Goal: Transaction & Acquisition: Purchase product/service

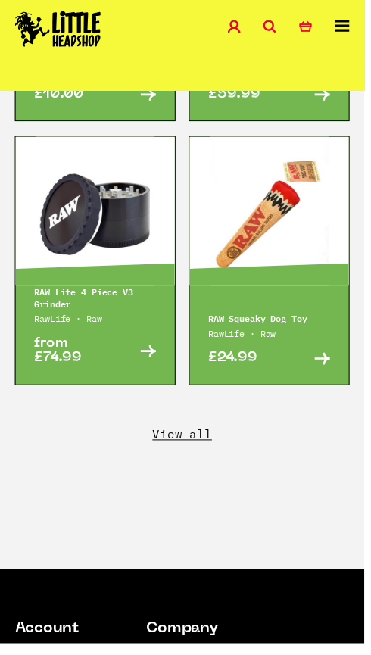
scroll to position [3317, 0]
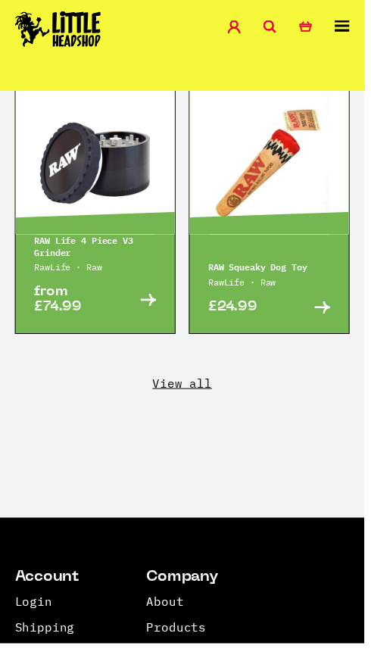
scroll to position [3364, 0]
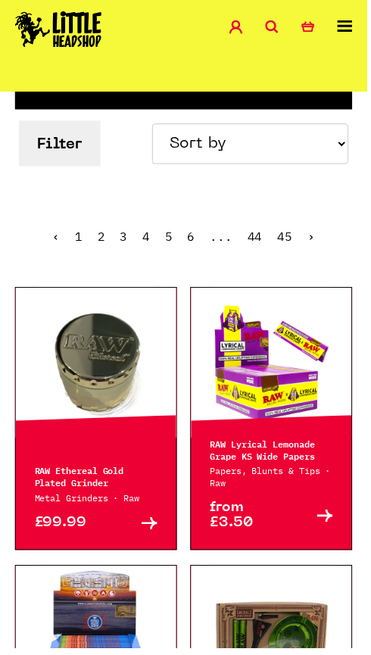
scroll to position [228, 0]
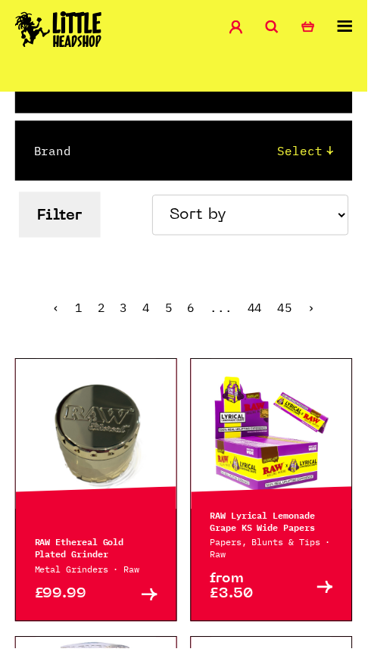
click at [306, 447] on link at bounding box center [274, 437] width 162 height 151
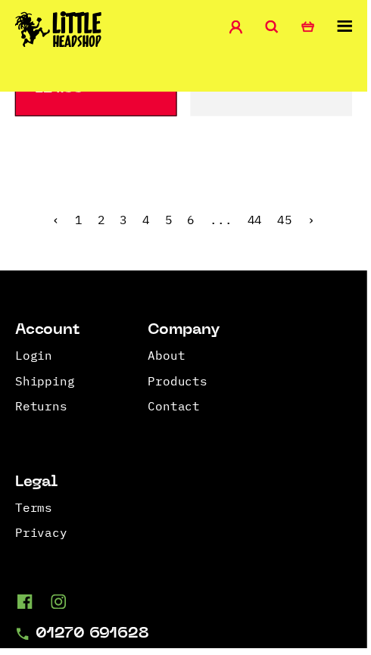
scroll to position [3420, 0]
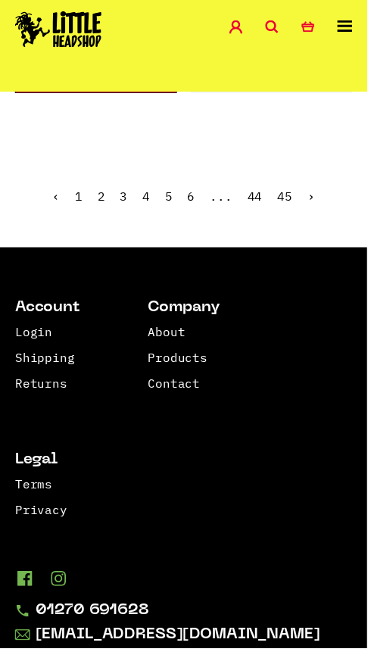
click at [98, 206] on link "2" at bounding box center [102, 198] width 8 height 15
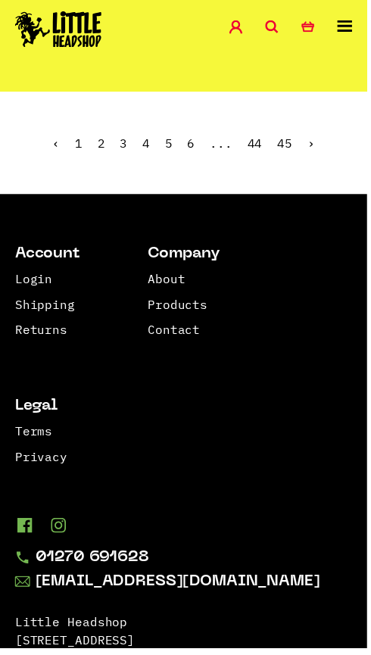
scroll to position [3395, 0]
click at [121, 152] on link "3" at bounding box center [125, 144] width 8 height 15
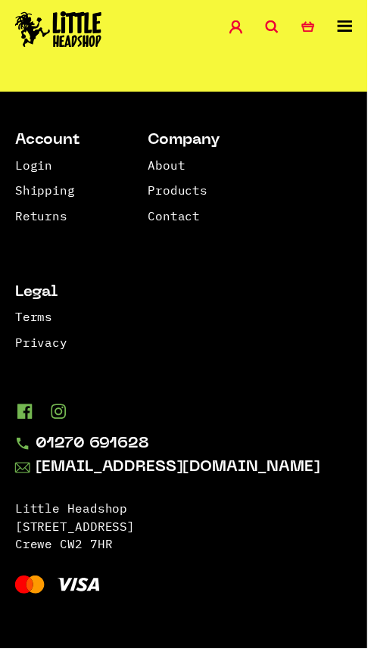
scroll to position [3677, 0]
click at [144, 37] on link "4" at bounding box center [148, 29] width 8 height 15
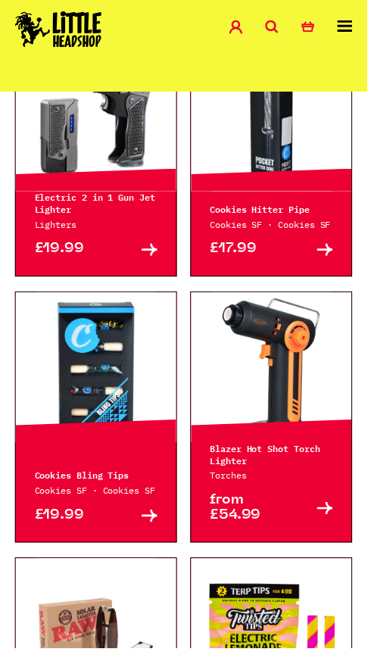
scroll to position [1372, 0]
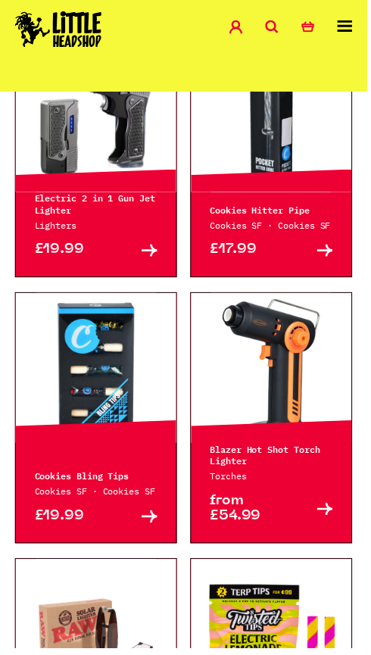
click at [124, 218] on p "Electric 2 in 1 Gun Jet Lighter" at bounding box center [97, 206] width 124 height 24
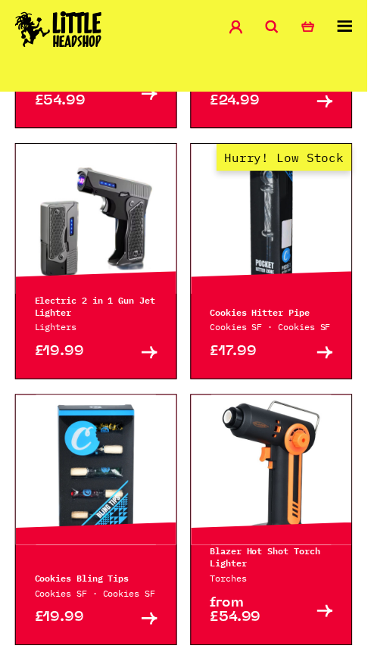
scroll to position [1267, 0]
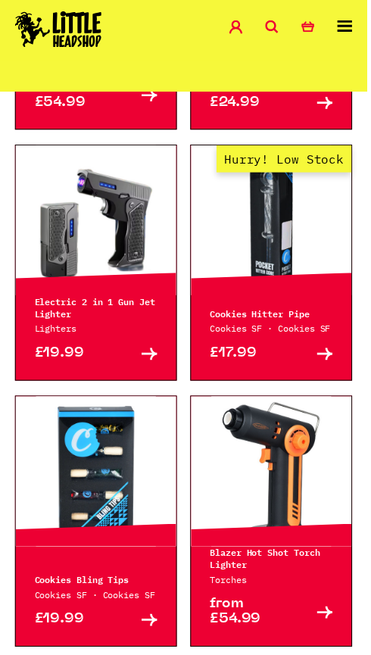
click at [107, 322] on p "Electric 2 in 1 Gun Jet Lighter" at bounding box center [97, 310] width 124 height 24
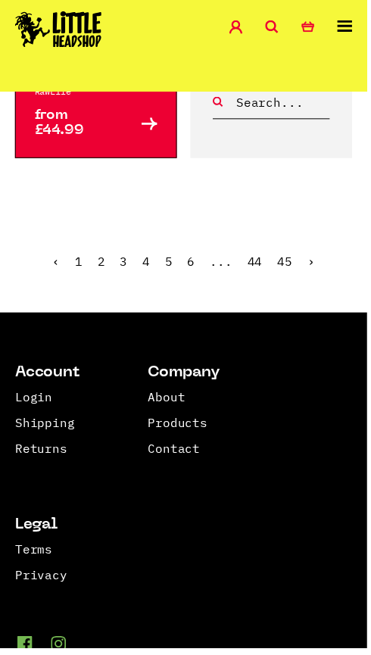
scroll to position [3334, 0]
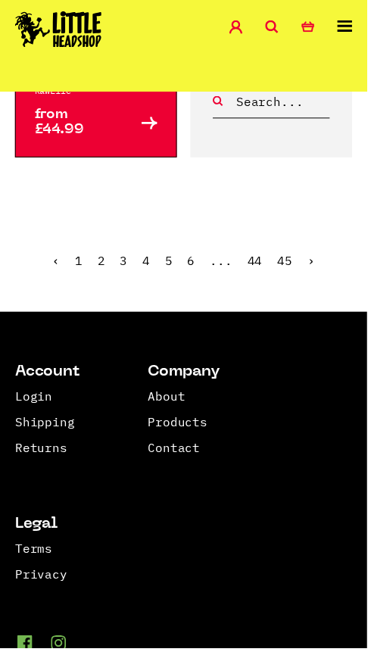
click at [166, 271] on link "5" at bounding box center [170, 263] width 8 height 15
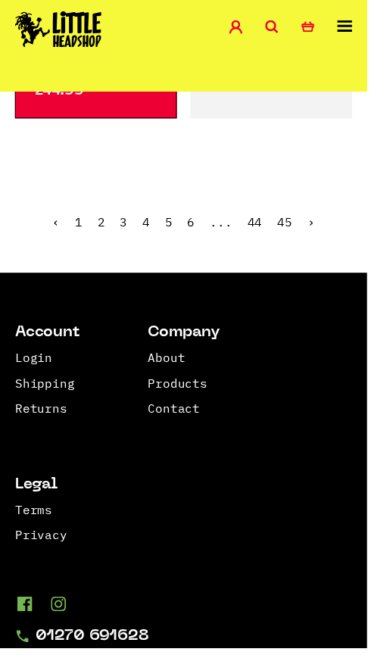
scroll to position [3381, 0]
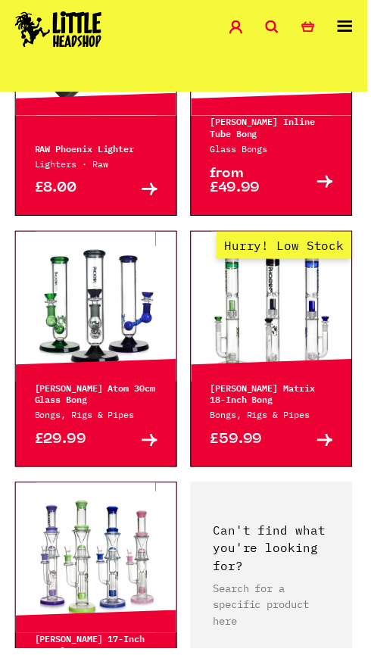
scroll to position [2723, 0]
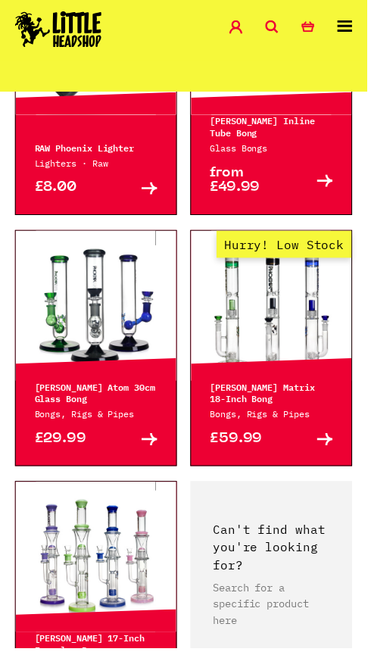
click at [94, 155] on p "RAW Phoenix Lighter" at bounding box center [97, 149] width 124 height 12
click at [117, 116] on link at bounding box center [97, 39] width 162 height 151
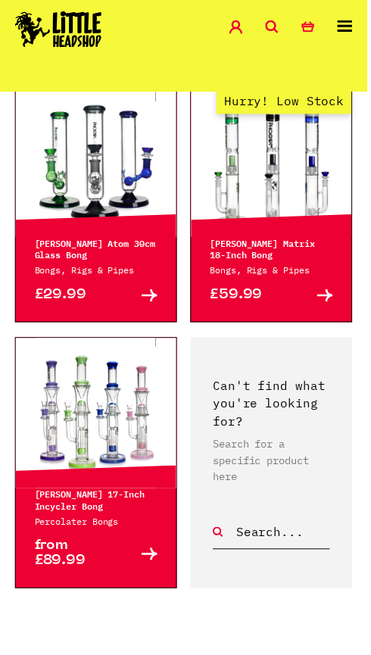
scroll to position [2872, 0]
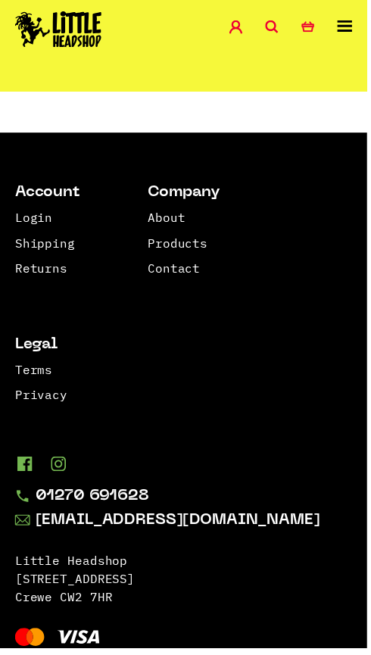
click at [191, 90] on link "6" at bounding box center [193, 82] width 8 height 15
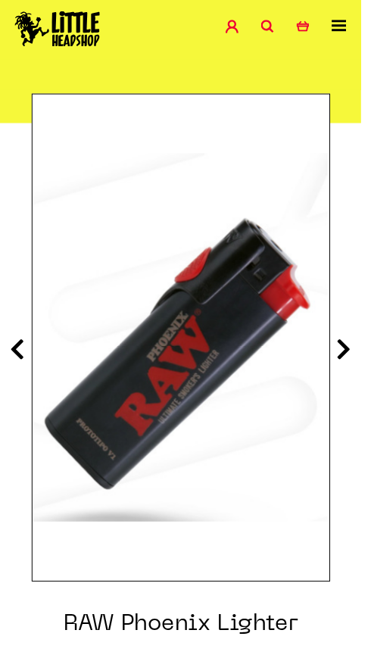
scroll to position [125, 0]
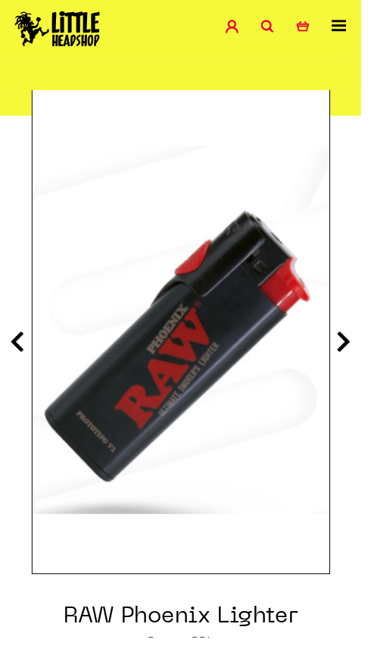
click at [346, 363] on icon at bounding box center [353, 351] width 15 height 24
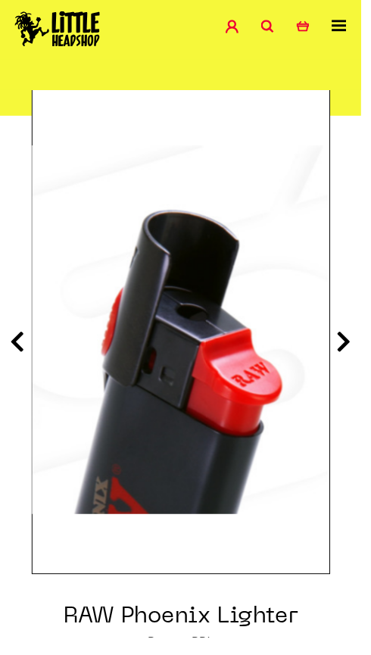
click at [351, 349] on icon at bounding box center [353, 351] width 15 height 24
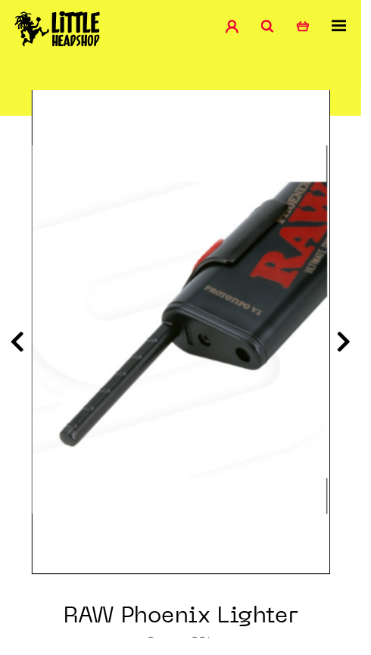
click at [356, 363] on icon at bounding box center [353, 351] width 15 height 24
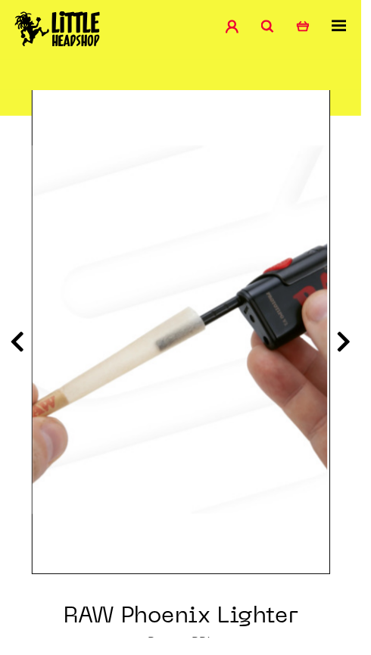
click at [354, 353] on icon at bounding box center [353, 351] width 15 height 24
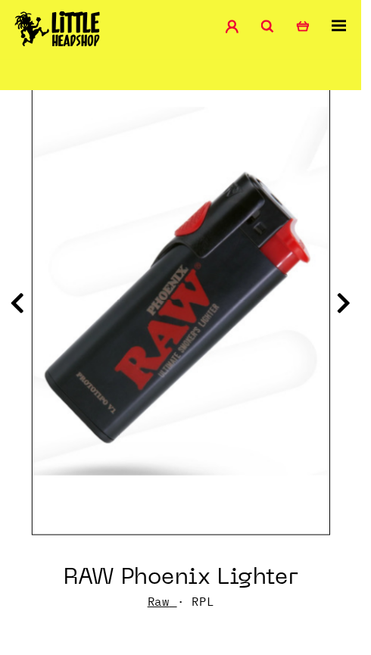
scroll to position [166, 0]
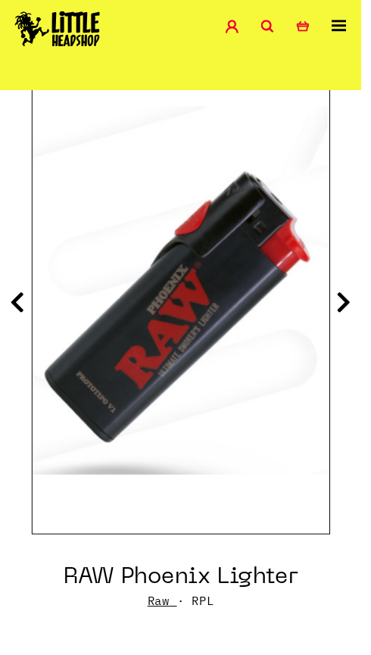
click at [346, 304] on icon at bounding box center [353, 310] width 15 height 24
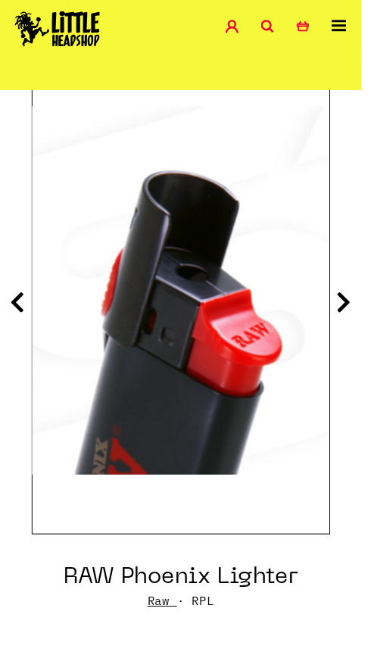
click at [352, 309] on icon at bounding box center [353, 310] width 15 height 24
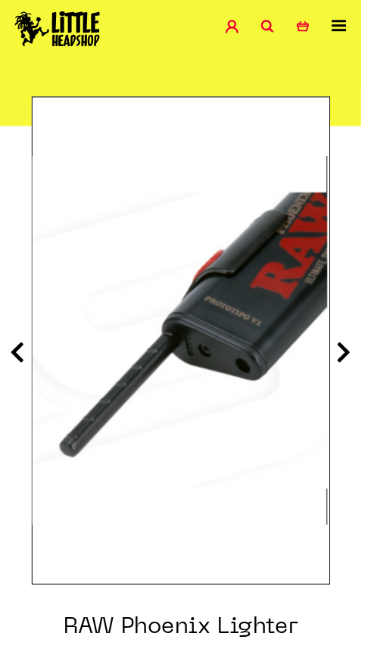
scroll to position [0, 0]
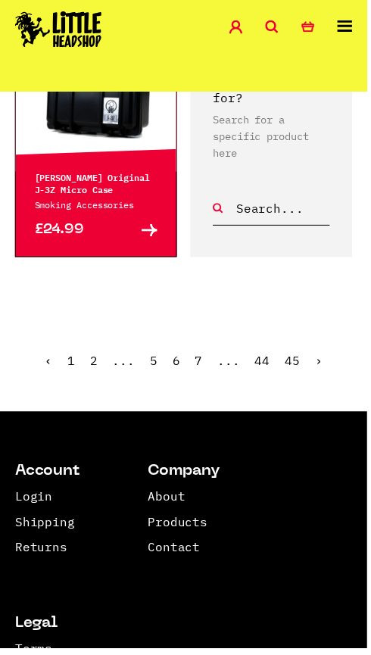
scroll to position [3170, 0]
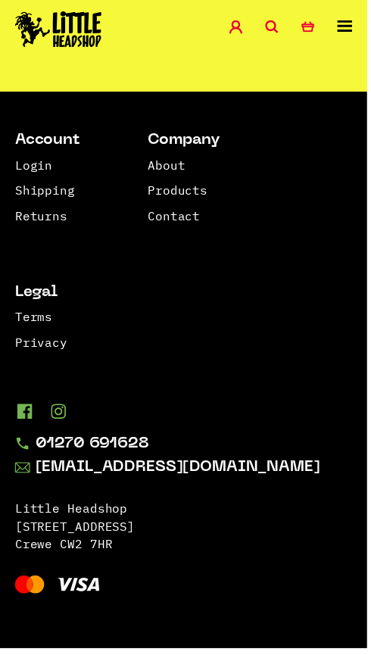
click at [201, 37] on link "7" at bounding box center [201, 29] width 8 height 15
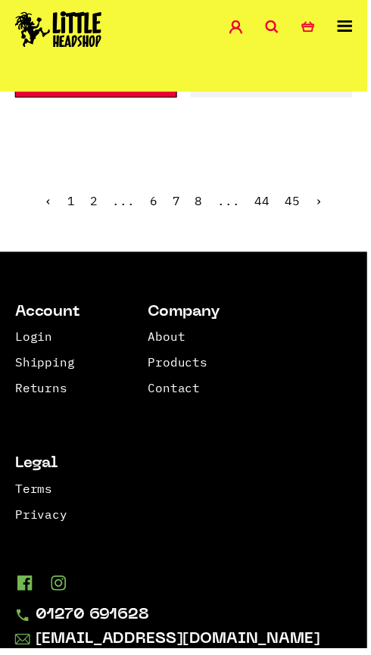
scroll to position [3404, 0]
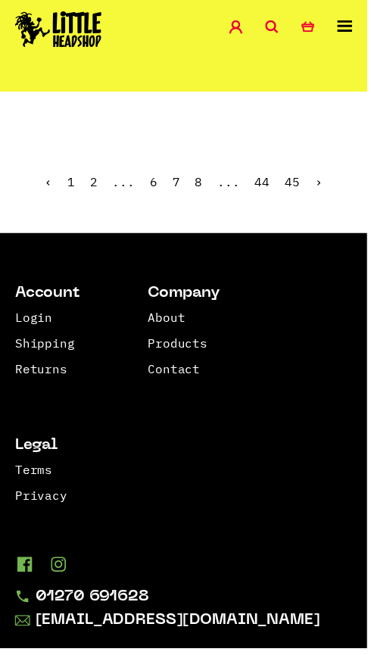
click at [179, 191] on span "7" at bounding box center [178, 183] width 8 height 15
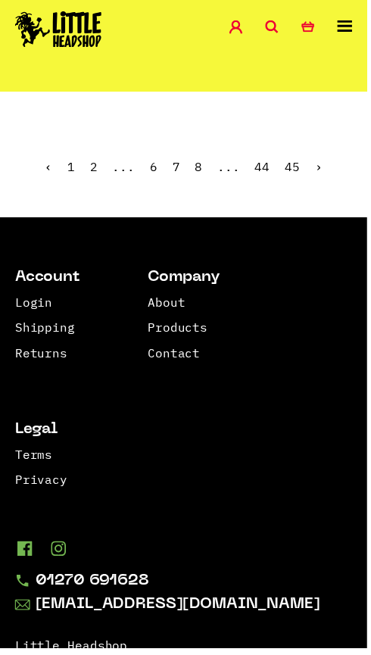
scroll to position [3420, 0]
click at [179, 176] on span "7" at bounding box center [178, 167] width 8 height 15
click at [182, 212] on ul "‹ 1 2 ... 6 7 8 ... 44 45 ›" at bounding box center [185, 179] width 371 height 65
click at [203, 176] on link "8" at bounding box center [201, 167] width 8 height 15
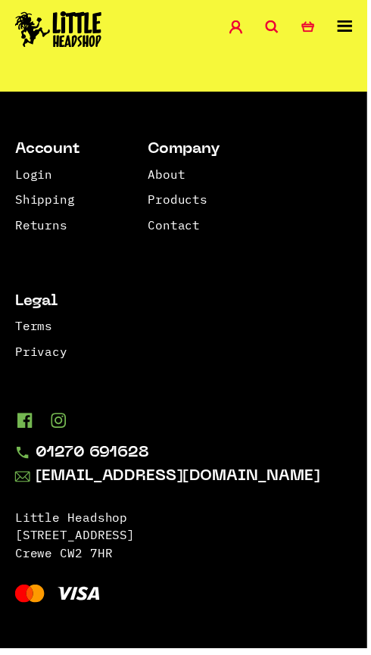
scroll to position [3553, 0]
click at [204, 46] on link "9" at bounding box center [201, 38] width 8 height 15
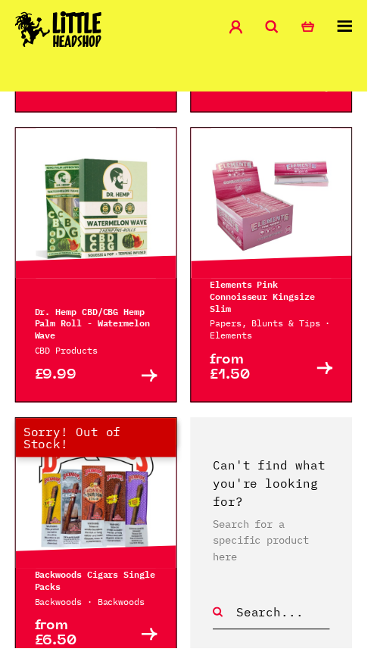
scroll to position [2890, 0]
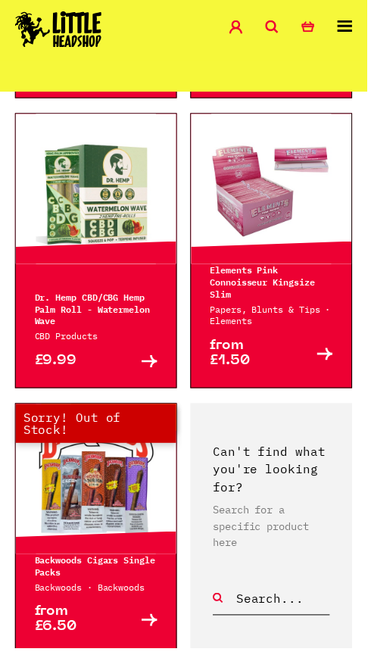
click at [286, 37] on p "Packs X Glones Glass Tip Pre Rolled Cones" at bounding box center [274, 25] width 124 height 24
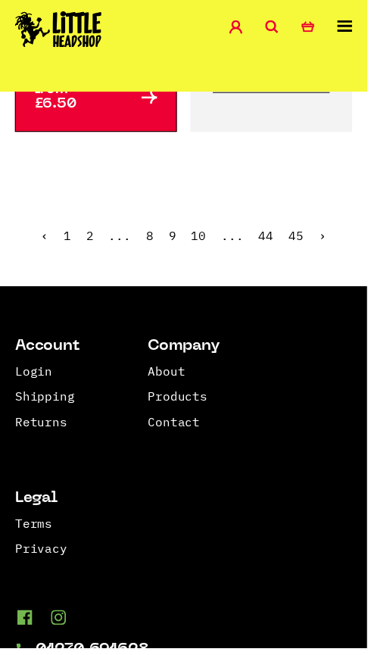
scroll to position [3463, 0]
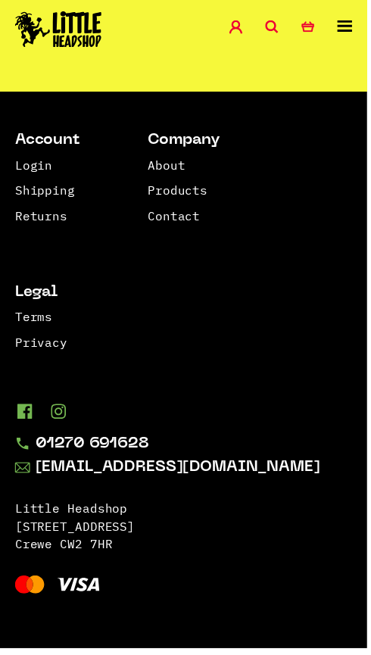
click at [198, 37] on link "10" at bounding box center [200, 29] width 15 height 15
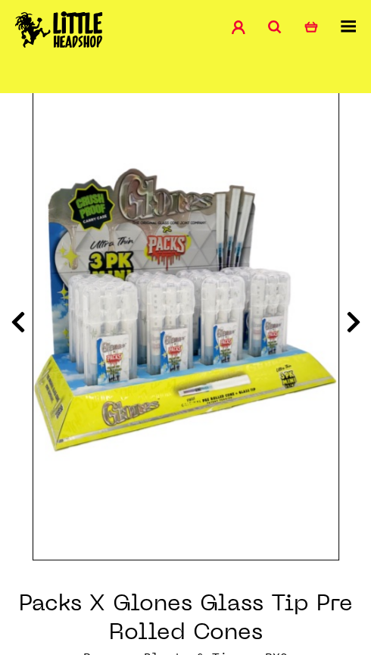
scroll to position [155, 0]
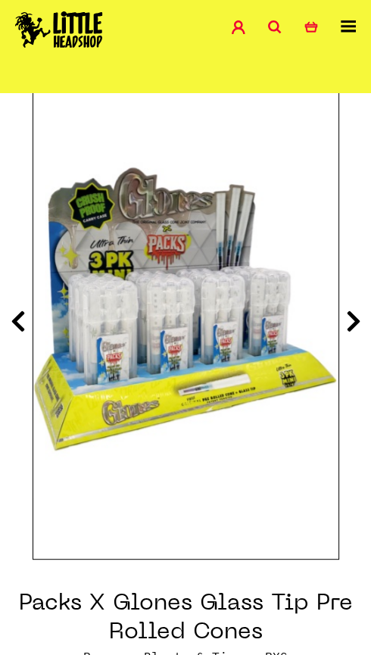
click at [350, 322] on icon at bounding box center [353, 321] width 15 height 24
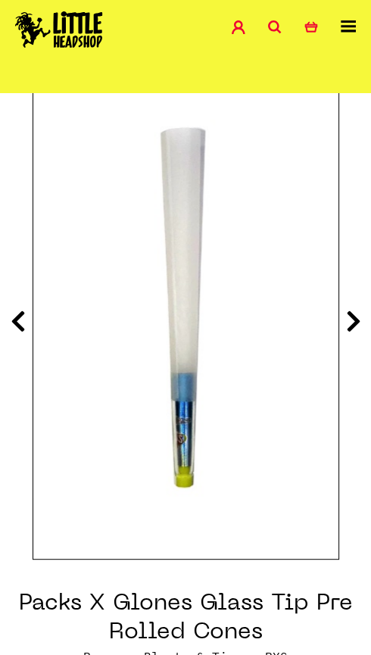
click at [353, 324] on icon at bounding box center [353, 321] width 15 height 24
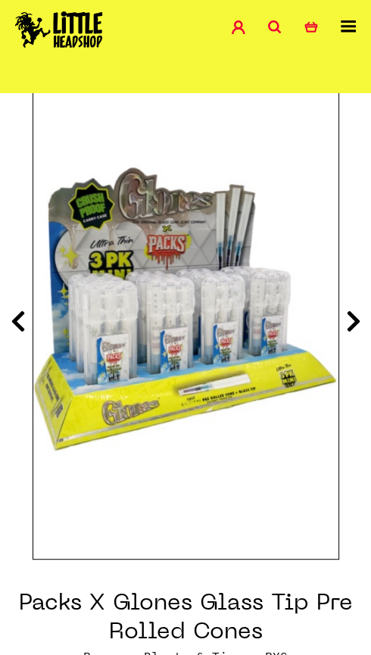
click at [349, 325] on icon at bounding box center [353, 321] width 15 height 24
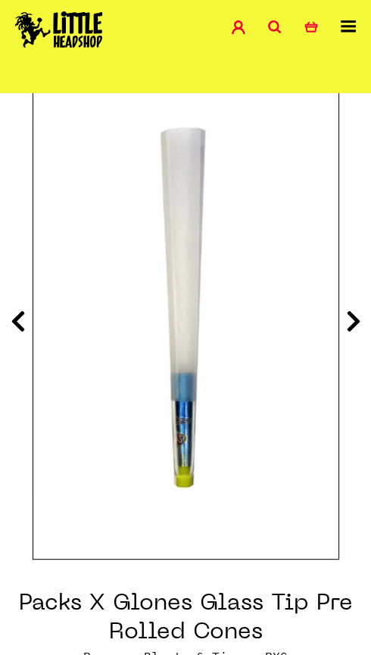
click at [346, 328] on icon at bounding box center [353, 321] width 15 height 24
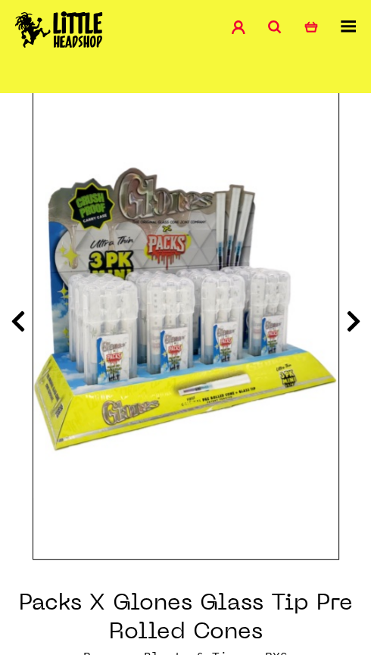
click at [346, 328] on icon at bounding box center [353, 321] width 15 height 24
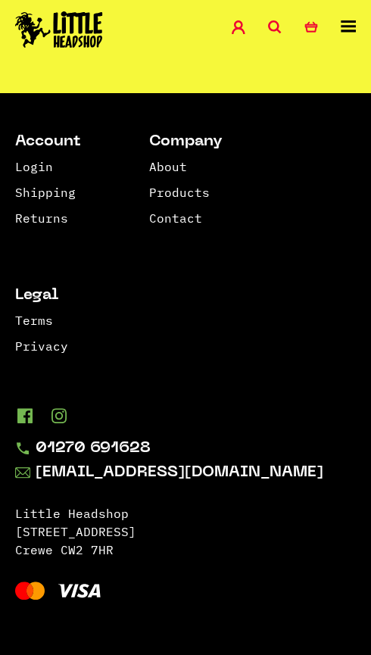
scroll to position [3367, 0]
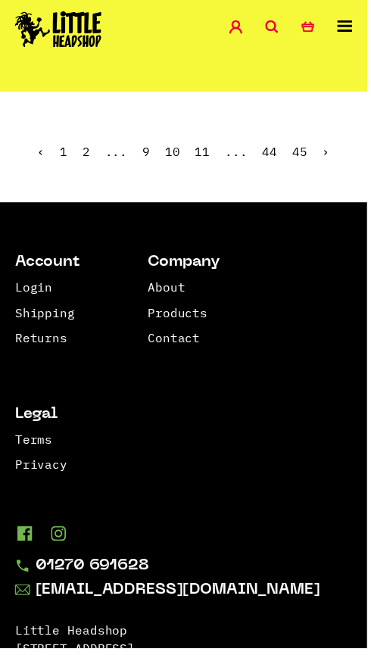
scroll to position [3397, 0]
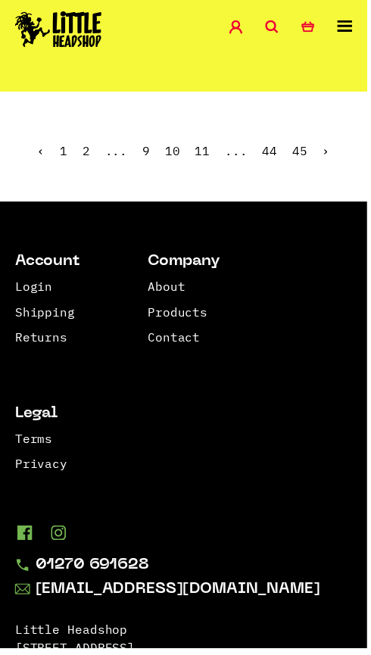
click at [212, 160] on link "11" at bounding box center [204, 152] width 15 height 15
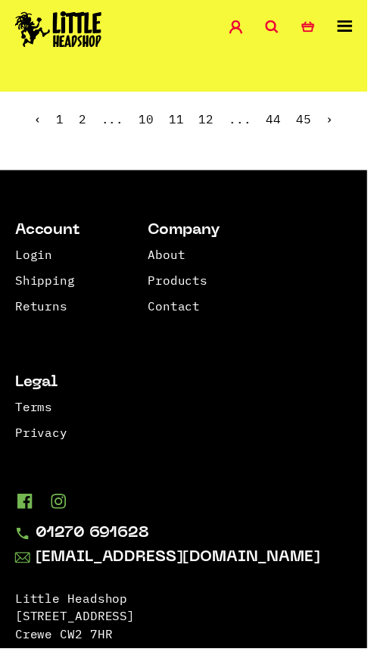
scroll to position [3537, 0]
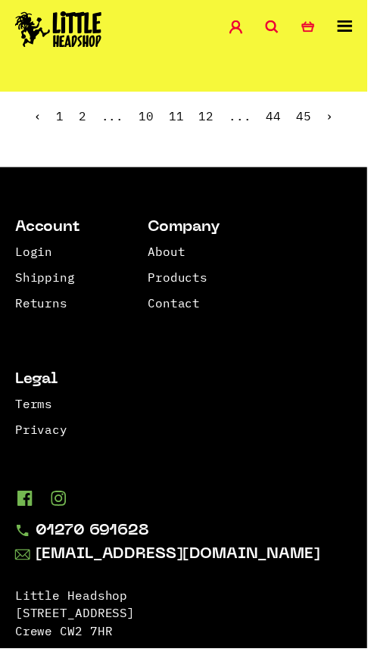
click at [216, 125] on link "12" at bounding box center [208, 117] width 15 height 15
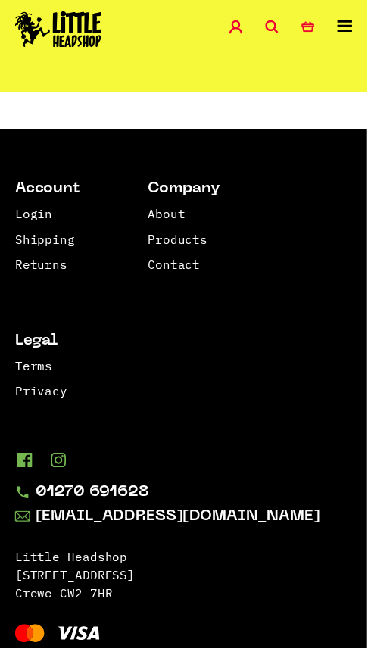
scroll to position [3584, 0]
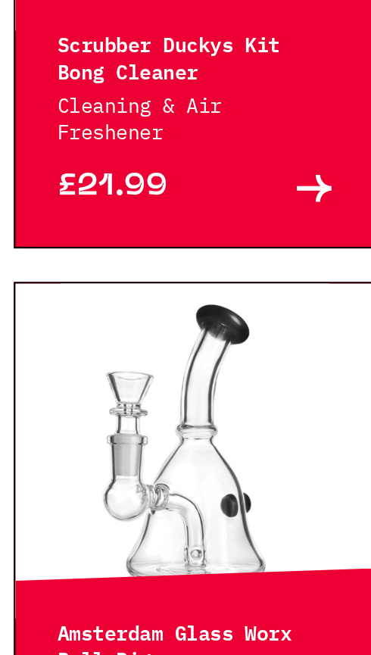
scroll to position [1045, 0]
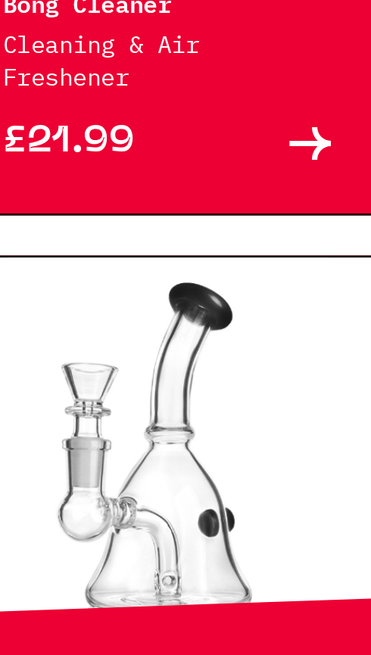
click at [314, 270] on p "Scrubber Duckys Kit Bong Cleaner" at bounding box center [274, 258] width 124 height 24
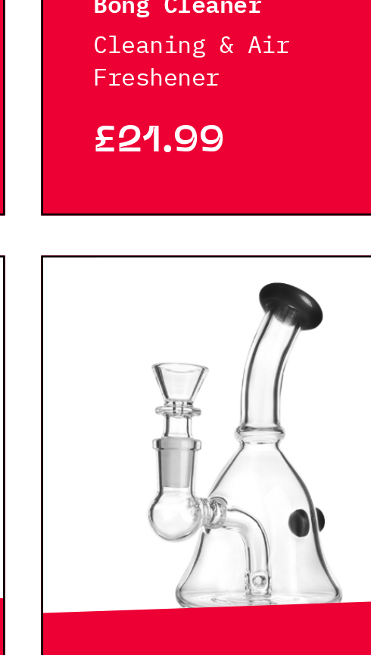
click at [256, 270] on p "Scrubber Duckys Kit Bong Cleaner" at bounding box center [274, 258] width 124 height 24
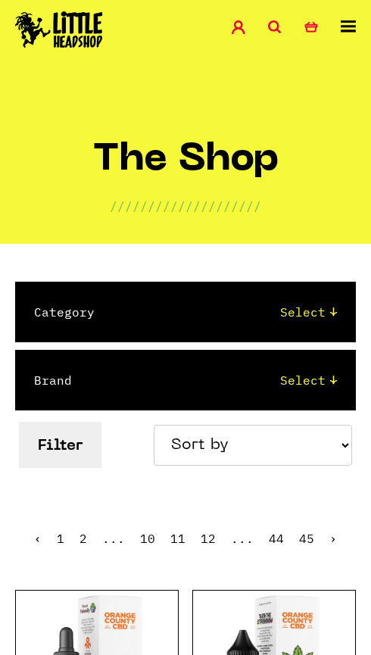
scroll to position [3584, 0]
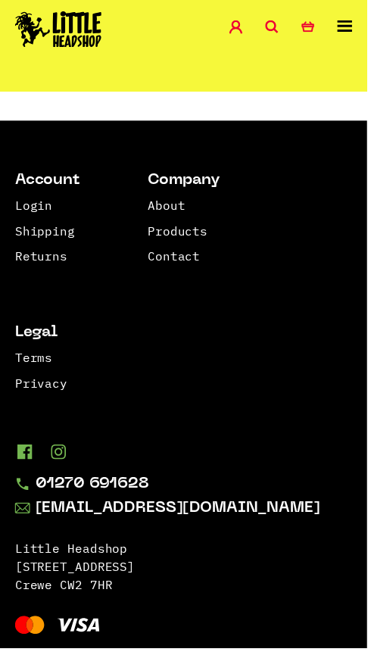
click at [182, 78] on span "11" at bounding box center [177, 70] width 15 height 15
click at [211, 78] on link "12" at bounding box center [208, 70] width 15 height 15
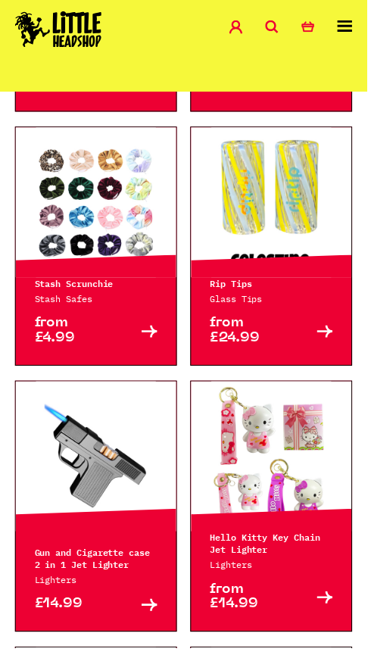
scroll to position [2085, 0]
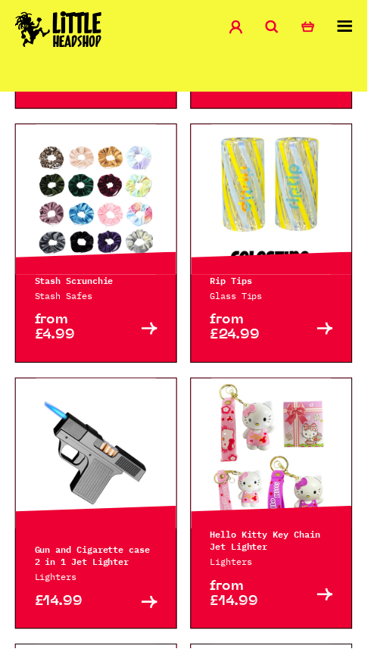
click at [370, 453] on html "Shop Special Offers Contact Blog Account Search 0 Basket Categories Shop All Br…" at bounding box center [185, 47] width 371 height 4265
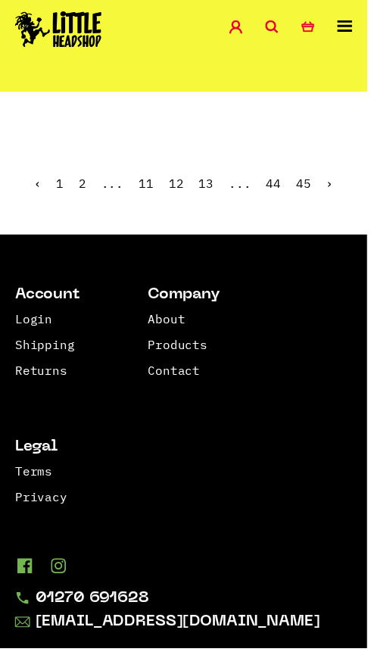
scroll to position [3463, 0]
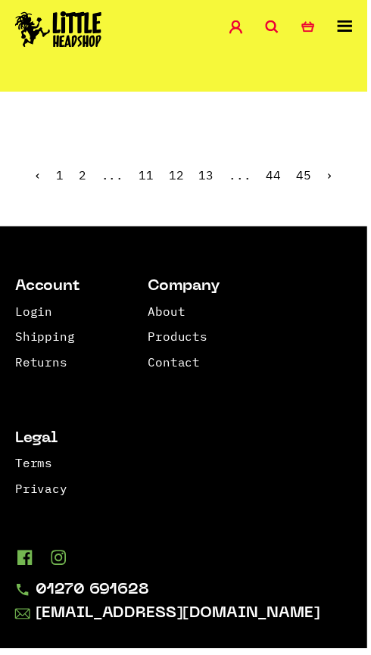
click at [201, 185] on link "13" at bounding box center [208, 176] width 15 height 15
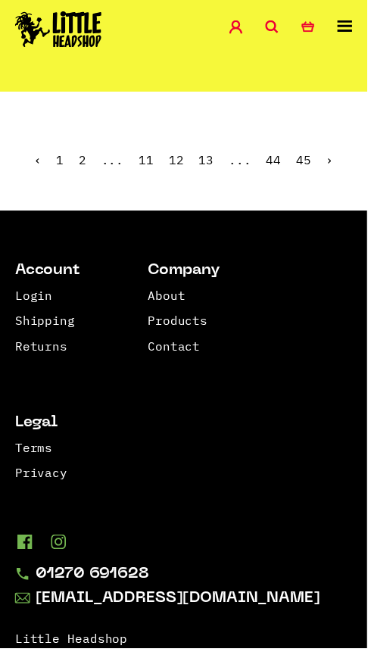
scroll to position [3509, 0]
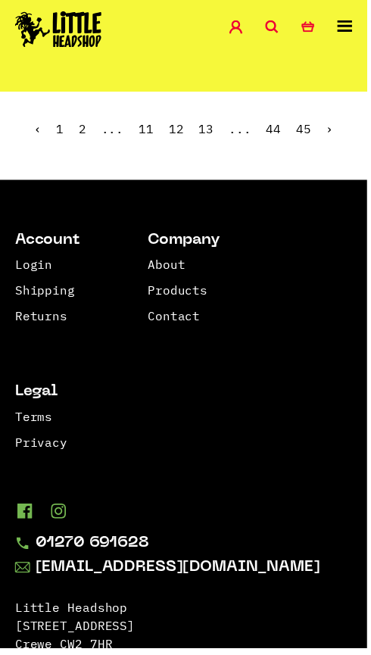
click at [216, 138] on link "13" at bounding box center [208, 130] width 15 height 15
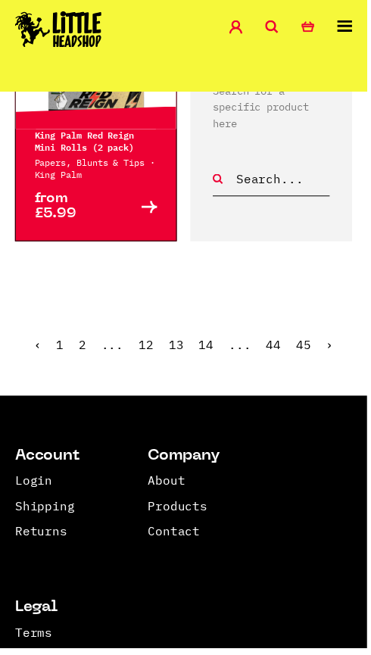
scroll to position [3331, 0]
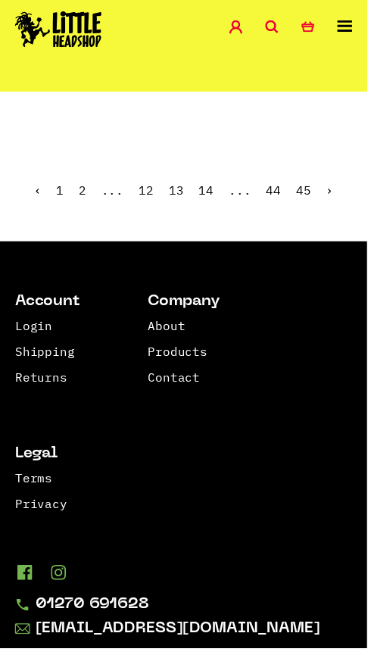
click at [216, 200] on link "14" at bounding box center [208, 192] width 15 height 15
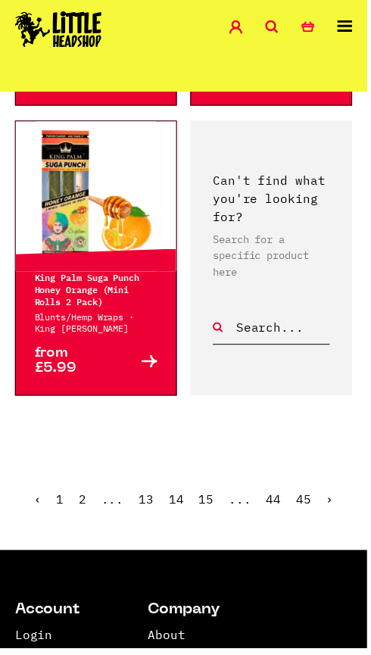
scroll to position [3082, 0]
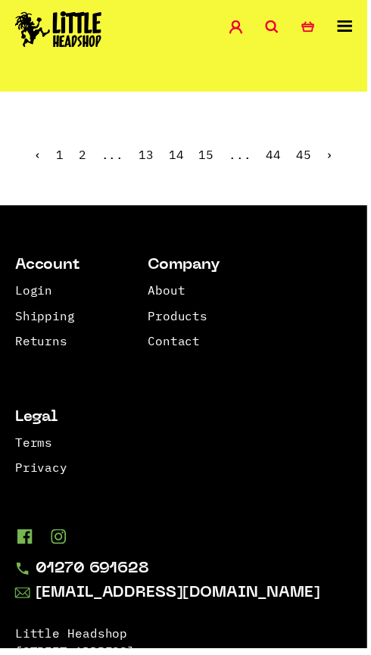
click at [216, 163] on link "15" at bounding box center [208, 155] width 15 height 15
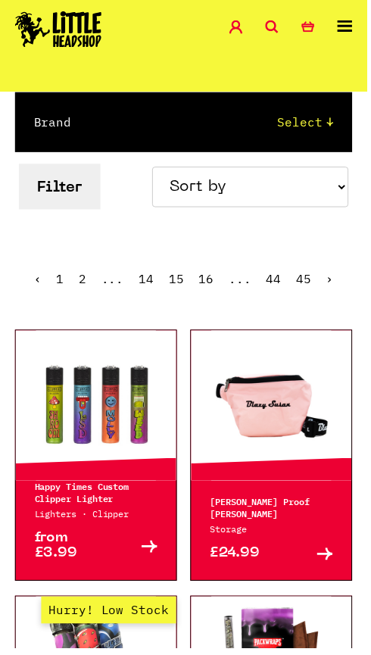
scroll to position [257, 0]
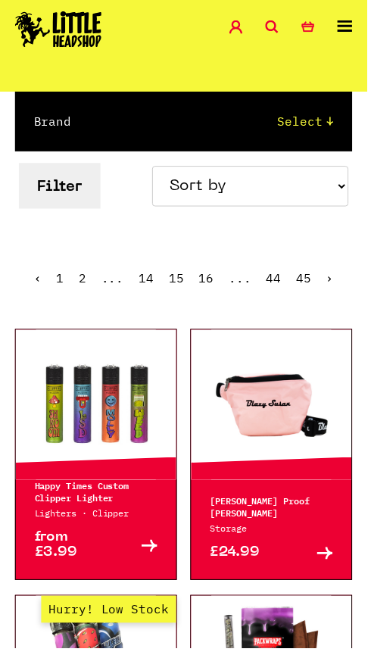
click at [121, 484] on div at bounding box center [97, 408] width 162 height 151
click at [100, 508] on p "Happy Times Custom Clipper Lighter" at bounding box center [97, 496] width 124 height 24
click at [121, 566] on link "Buy" at bounding box center [128, 551] width 62 height 30
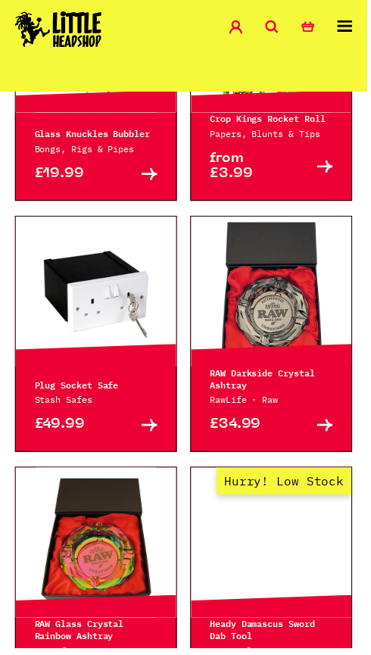
scroll to position [1190, 0]
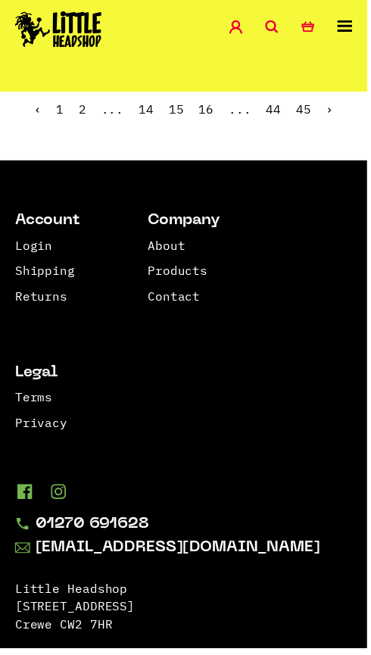
click at [216, 118] on link "16" at bounding box center [208, 110] width 15 height 15
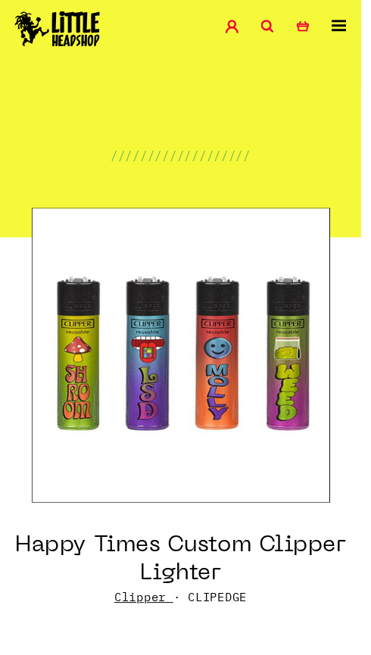
scroll to position [3, 0]
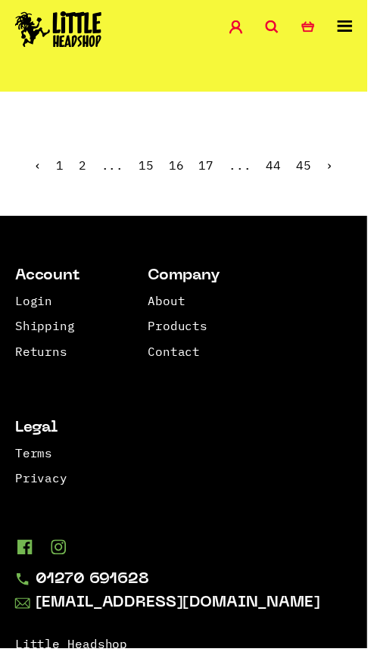
scroll to position [3447, 0]
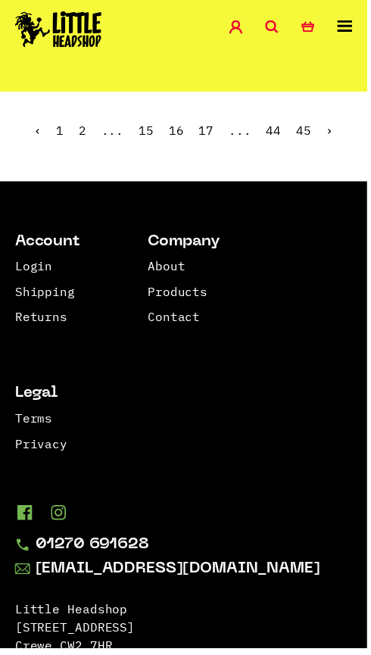
click at [216, 139] on link "17" at bounding box center [208, 131] width 15 height 15
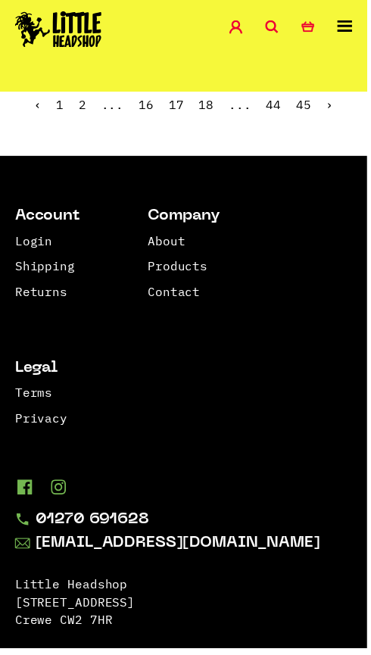
scroll to position [3505, 0]
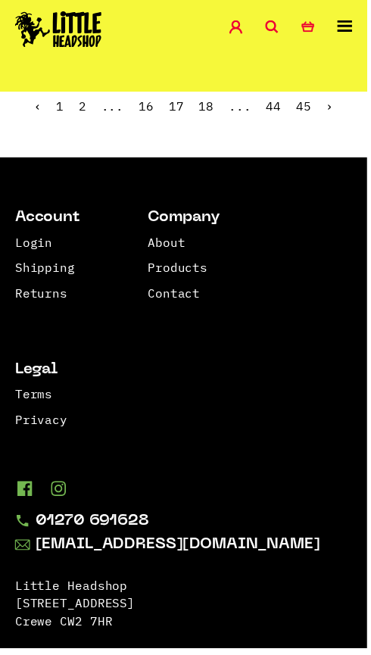
click at [176, 151] on ul "‹ 1 2 ... 16 17 18 ... 44 45 ›" at bounding box center [185, 118] width 371 height 65
click at [216, 115] on link "18" at bounding box center [208, 107] width 15 height 15
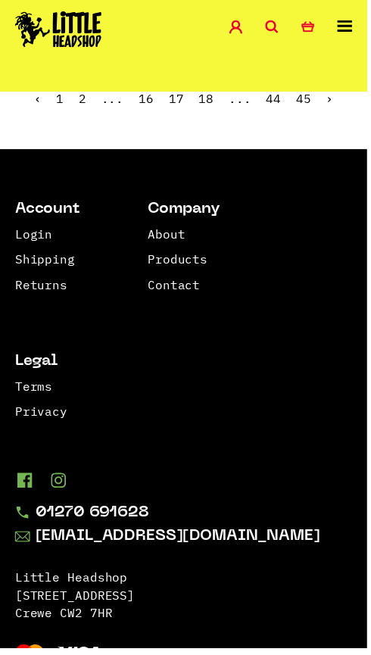
scroll to position [3552, 0]
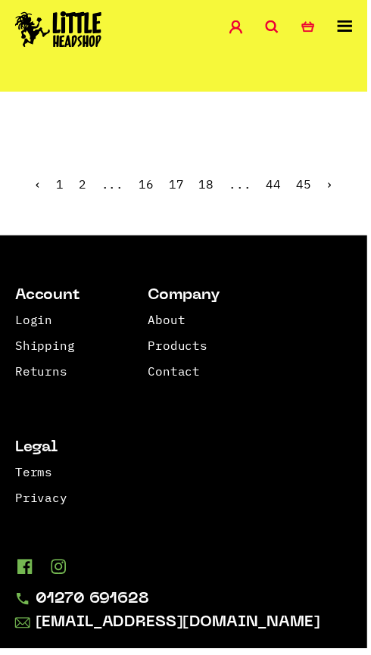
click at [215, 194] on link "18" at bounding box center [208, 186] width 15 height 15
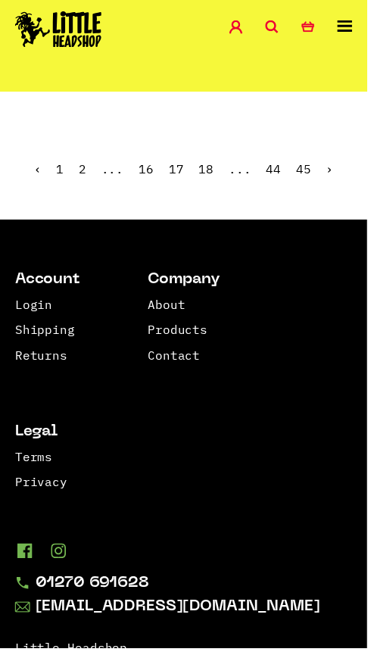
scroll to position [3473, 0]
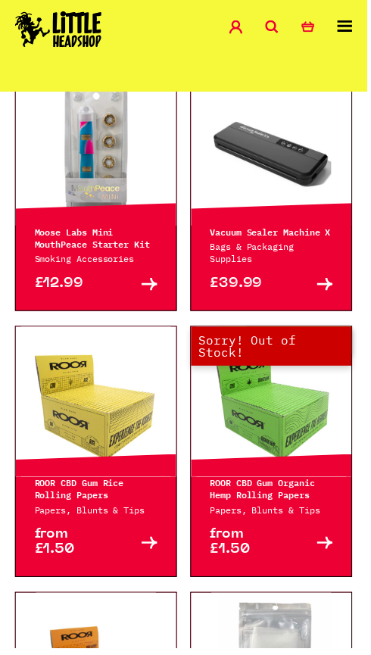
scroll to position [2201, 0]
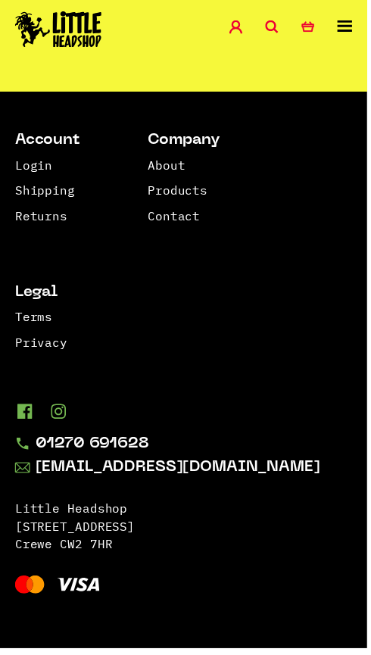
click at [205, 37] on link "19" at bounding box center [208, 29] width 15 height 15
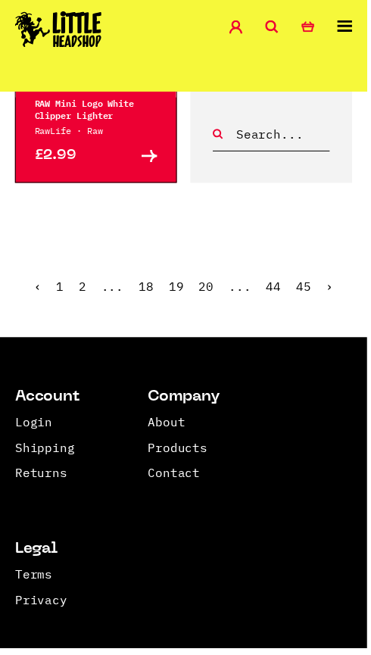
scroll to position [3273, 0]
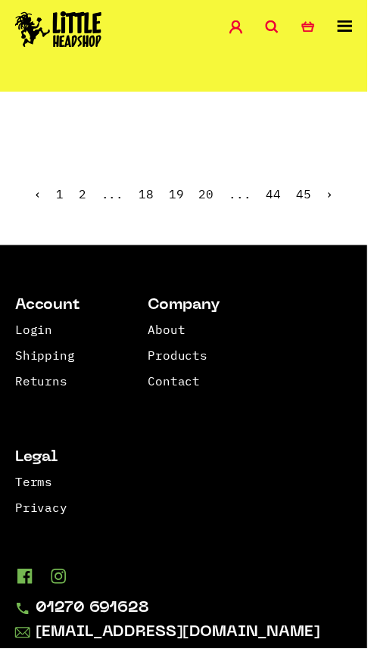
click at [216, 204] on link "20" at bounding box center [208, 195] width 15 height 15
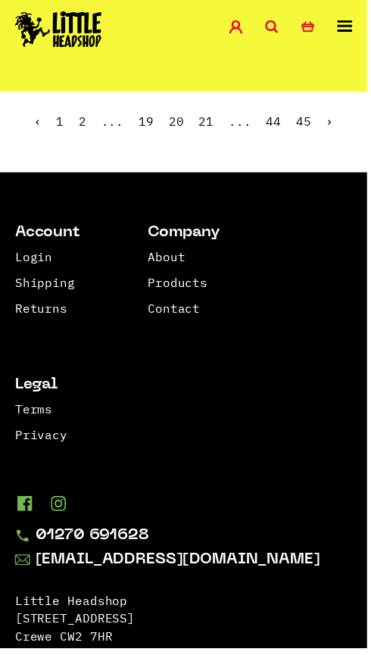
scroll to position [3433, 0]
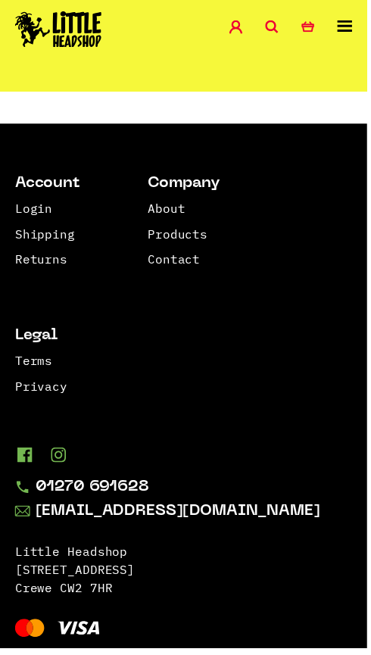
click at [204, 81] on link "21" at bounding box center [208, 73] width 15 height 15
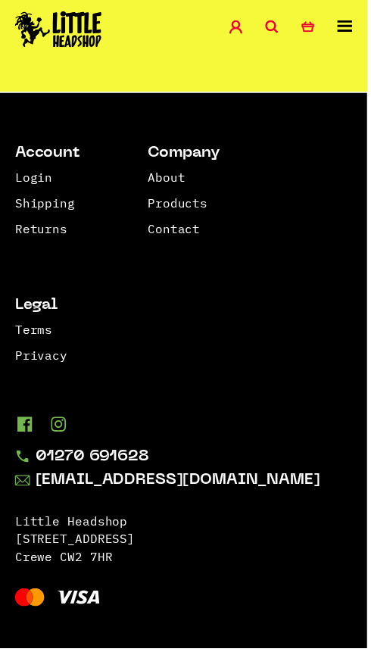
scroll to position [3528, 0]
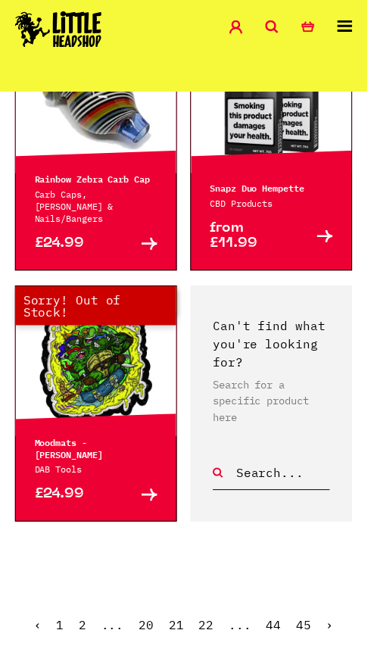
scroll to position [2970, 0]
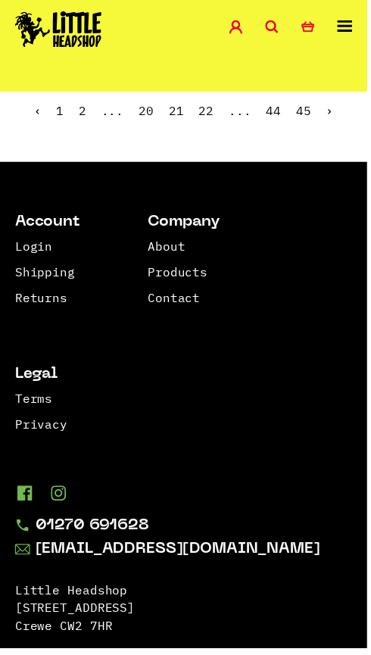
click at [213, 120] on link "22" at bounding box center [208, 111] width 15 height 15
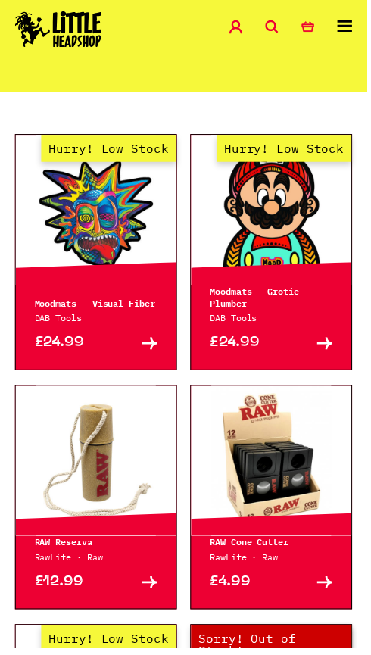
scroll to position [456, 0]
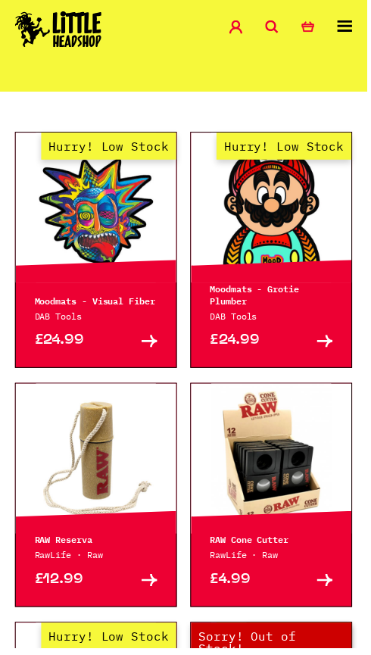
click at [227, 502] on link at bounding box center [274, 462] width 162 height 151
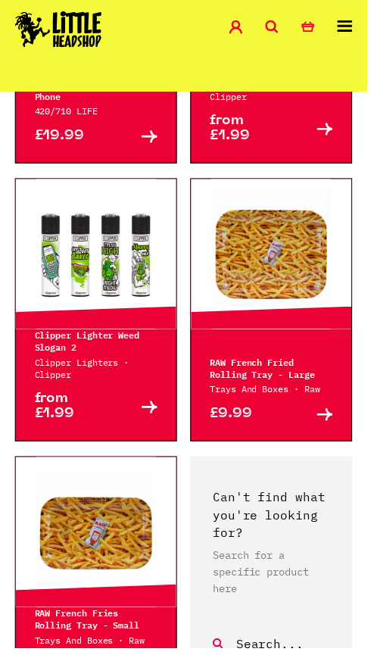
scroll to position [2857, 0]
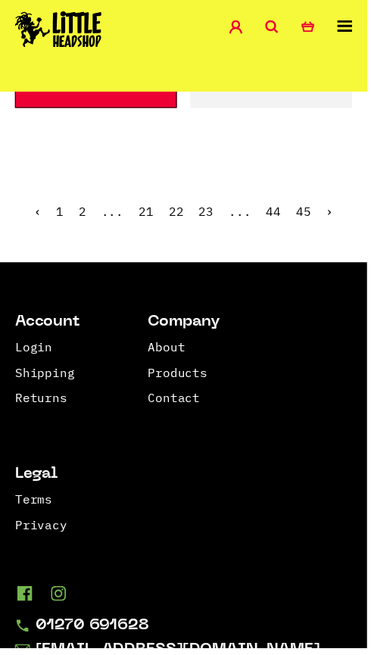
click at [209, 221] on link "23" at bounding box center [208, 213] width 15 height 15
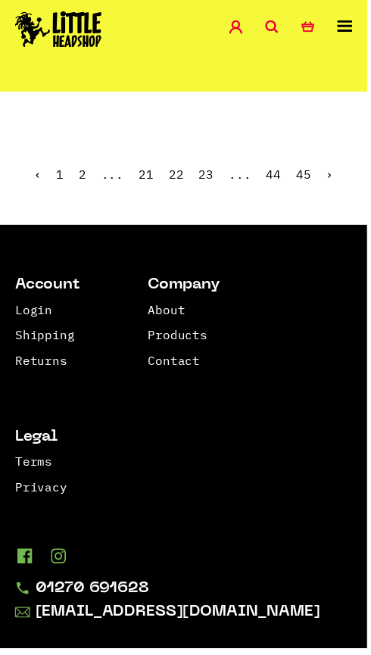
scroll to position [3491, 0]
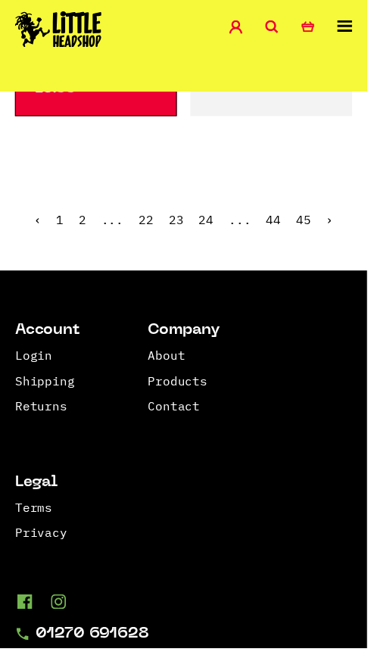
scroll to position [3388, 0]
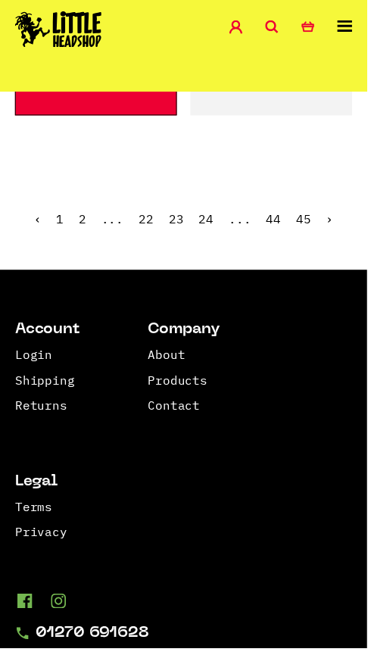
click at [204, 229] on link "24" at bounding box center [208, 220] width 15 height 15
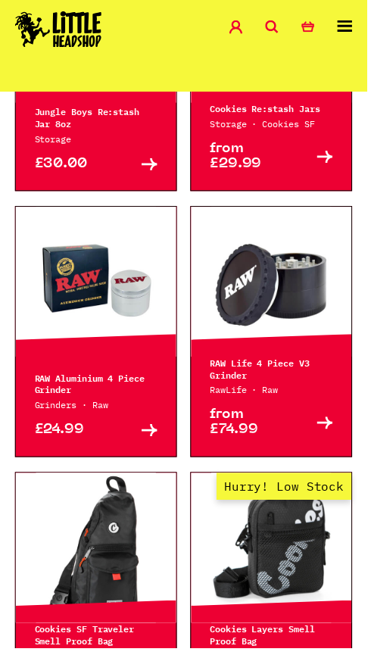
scroll to position [1631, 0]
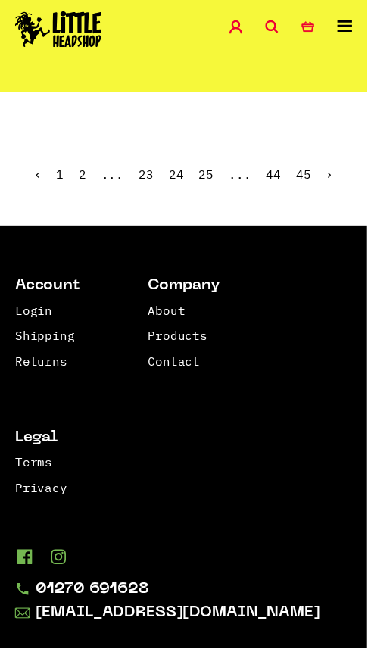
click at [208, 184] on link "25" at bounding box center [208, 176] width 15 height 15
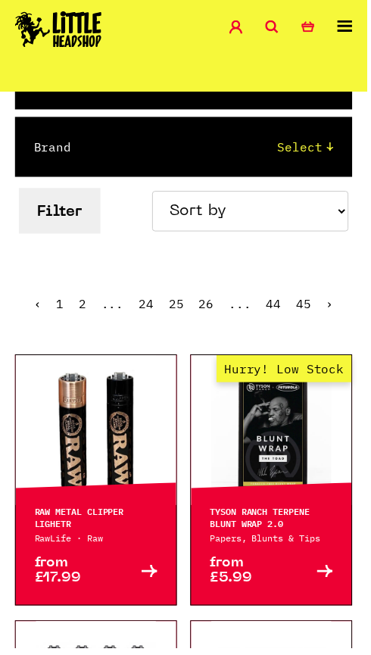
scroll to position [244, 0]
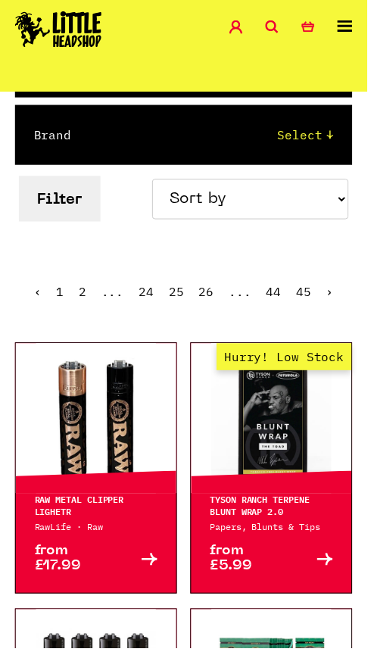
click at [89, 463] on link at bounding box center [97, 422] width 162 height 151
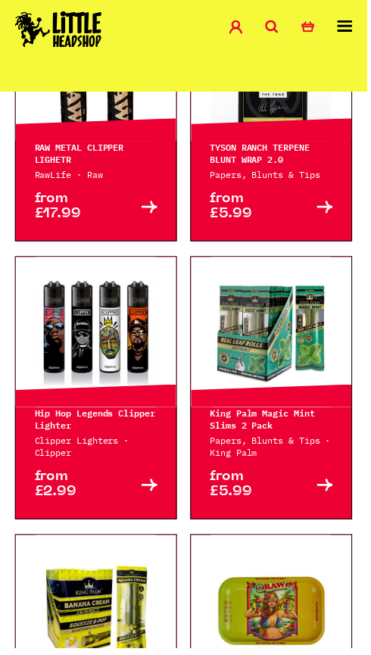
scroll to position [600, 0]
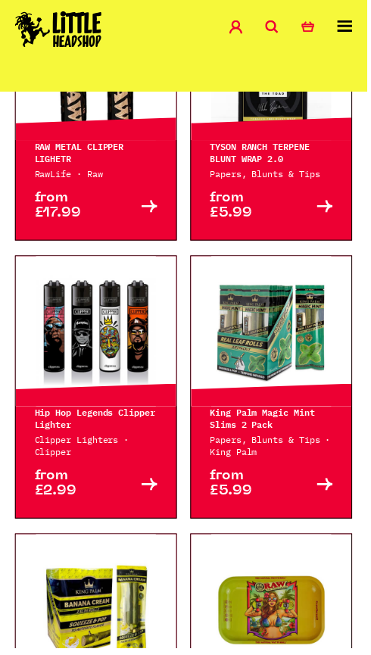
click at [80, 434] on p "Hip Hop Legends Clipper Lighter" at bounding box center [97, 422] width 124 height 24
click at [83, 410] on link at bounding box center [97, 334] width 162 height 151
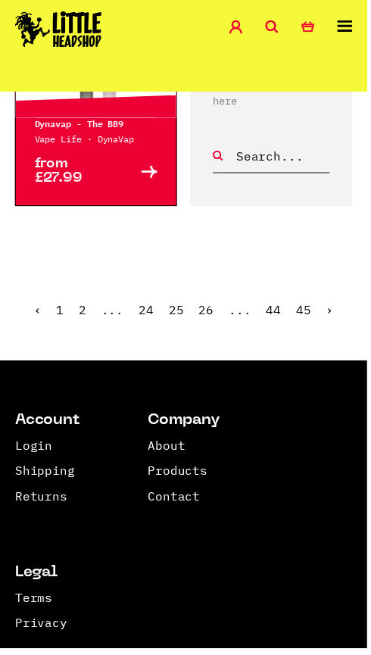
scroll to position [3374, 0]
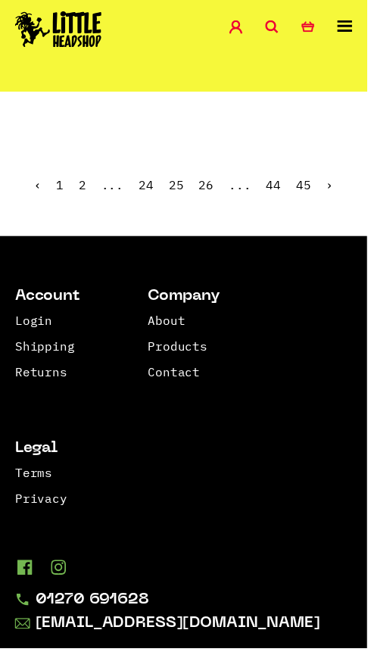
click at [210, 194] on link "26" at bounding box center [208, 186] width 15 height 15
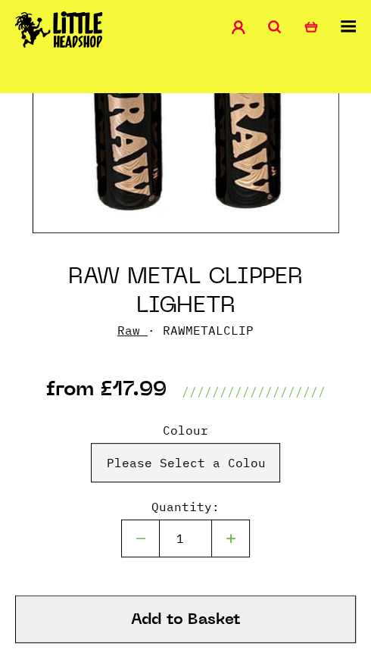
scroll to position [294, 0]
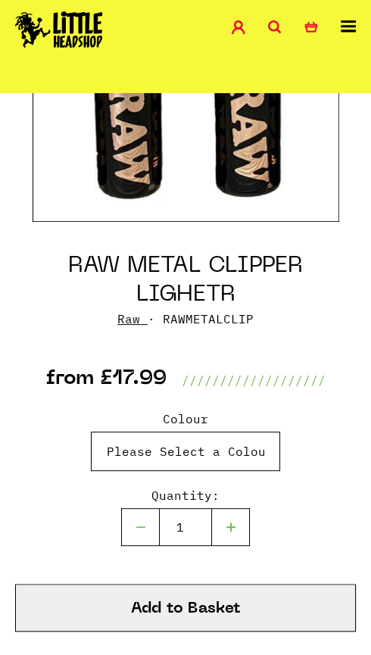
click at [135, 471] on select "Please Select a Colour BLACK TOP - £17.99 GOLD TOP - £17.99" at bounding box center [185, 450] width 189 height 39
select select "872"
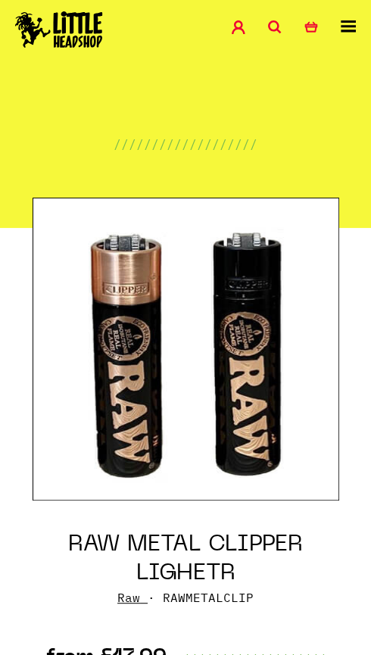
scroll to position [0, 0]
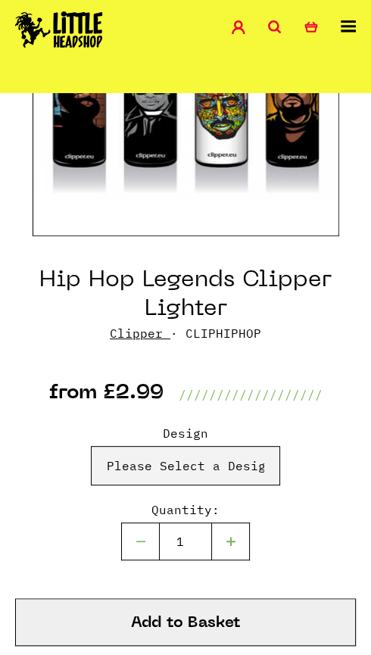
scroll to position [301, 0]
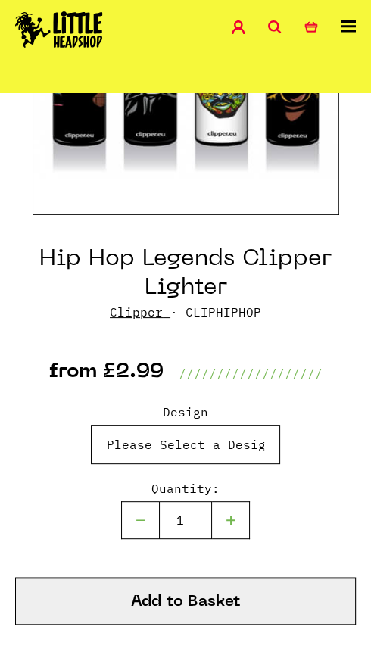
click at [131, 464] on select "Please Select a Design Hip Hop Legends Clipper Lighter - BIGGIE SMALLS - £2.99 …" at bounding box center [185, 443] width 189 height 39
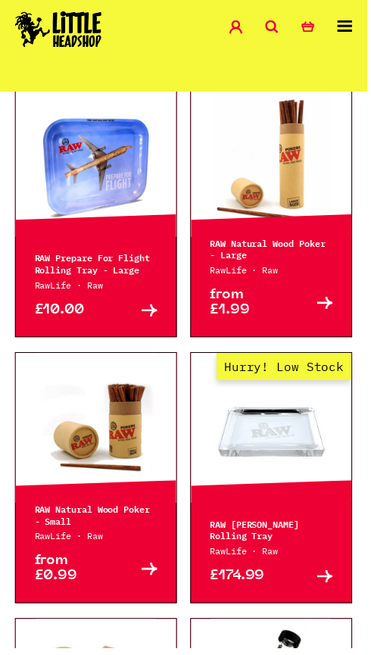
scroll to position [1910, 0]
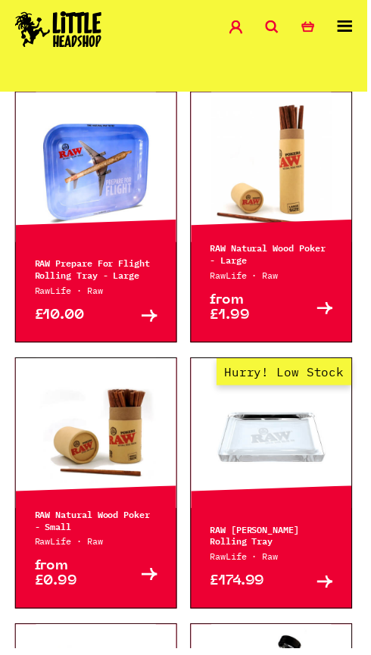
click at [61, 284] on p "RAW Prepare For Flight Rolling Tray - Large" at bounding box center [97, 272] width 124 height 24
click at [64, 326] on p "£10.00" at bounding box center [66, 318] width 62 height 15
click at [94, 244] on link at bounding box center [97, 168] width 162 height 151
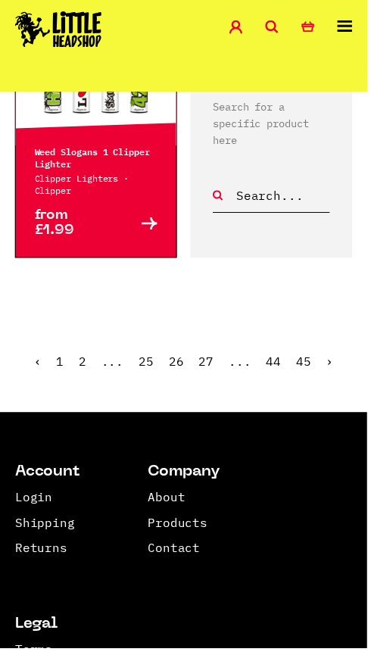
scroll to position [3373, 0]
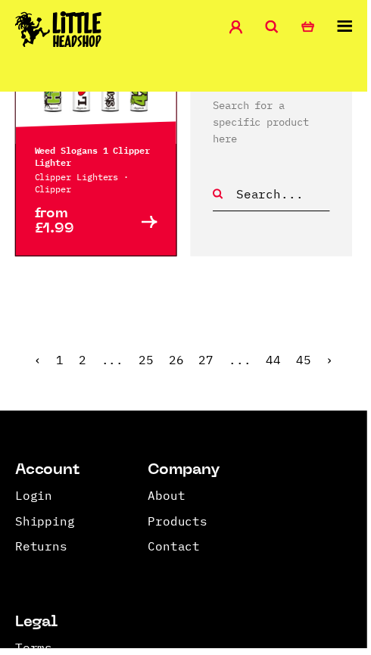
click at [91, 145] on link at bounding box center [97, 69] width 162 height 151
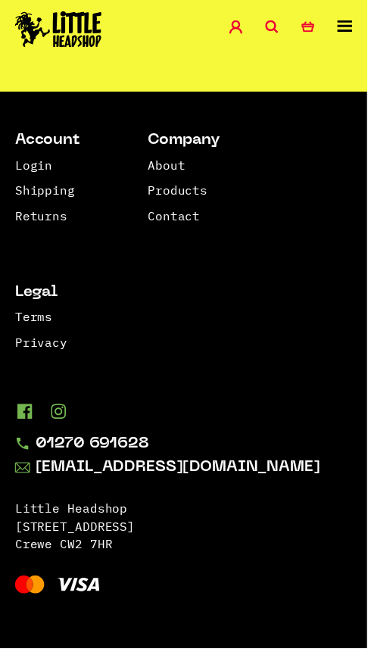
scroll to position [3758, 0]
click at [238, 37] on span "..." at bounding box center [242, 29] width 23 height 15
click at [216, 37] on link "27" at bounding box center [208, 29] width 15 height 15
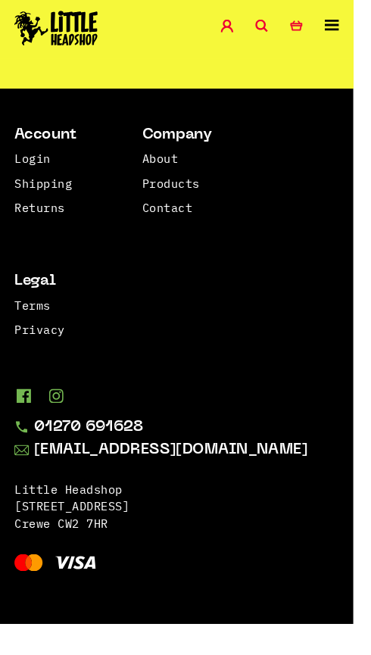
scroll to position [8254, 0]
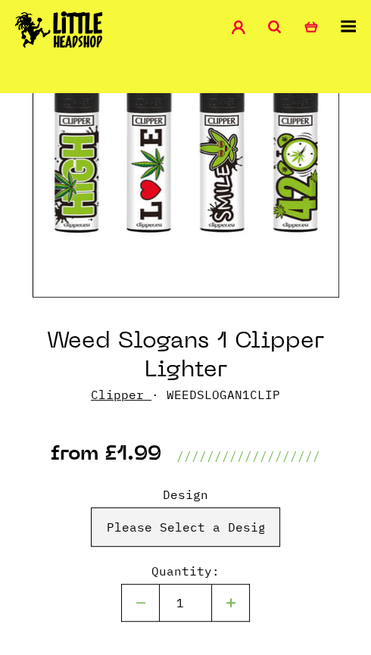
scroll to position [218, 0]
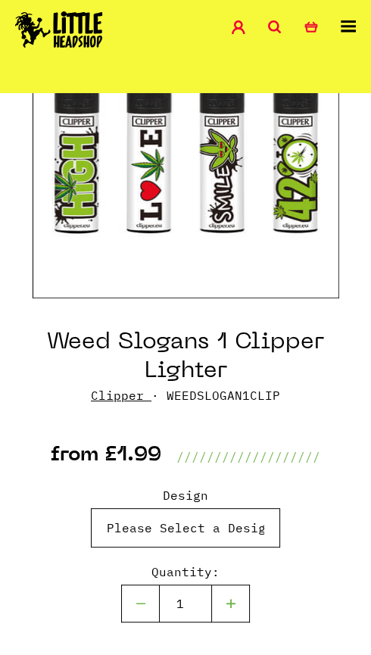
click at [129, 543] on select "Please Select a Design High - £1.99 Love - £1.99 Smile - £1.99 Weed Slogans 1 C…" at bounding box center [185, 527] width 189 height 39
select select "789"
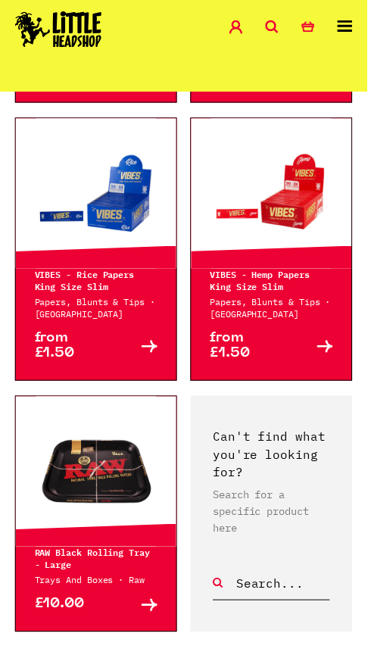
scroll to position [2907, 0]
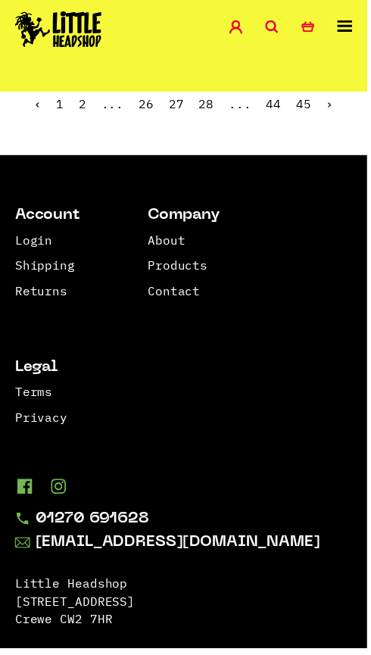
click at [205, 113] on link "28" at bounding box center [208, 105] width 15 height 15
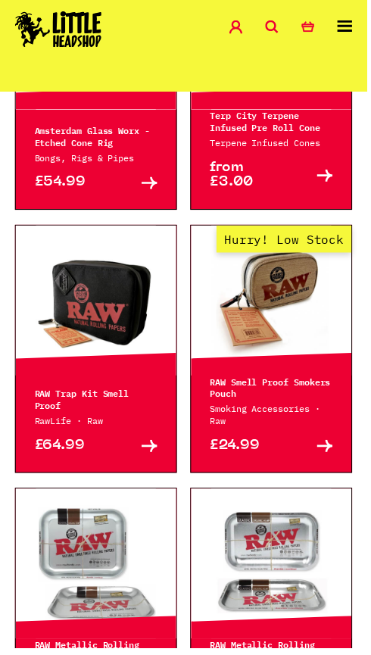
scroll to position [2169, 0]
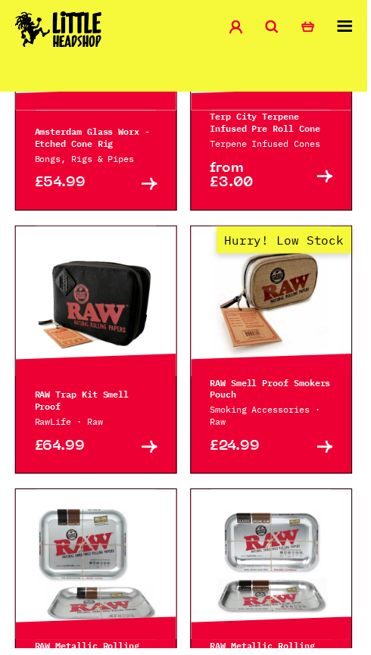
click at [274, 135] on p "Terp City Terpene Infused Pre Roll Cone" at bounding box center [274, 123] width 124 height 24
click at [249, 193] on p "from £3.00" at bounding box center [243, 178] width 62 height 30
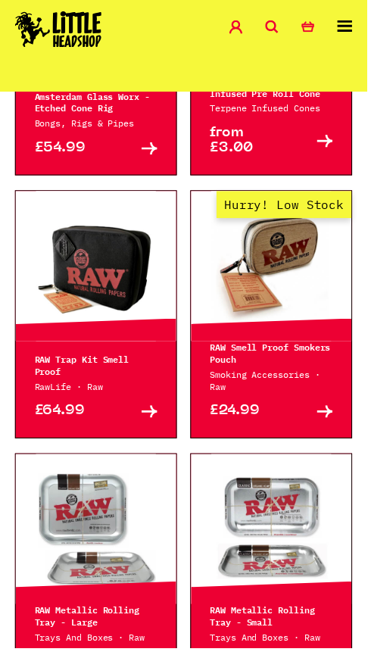
scroll to position [2206, 0]
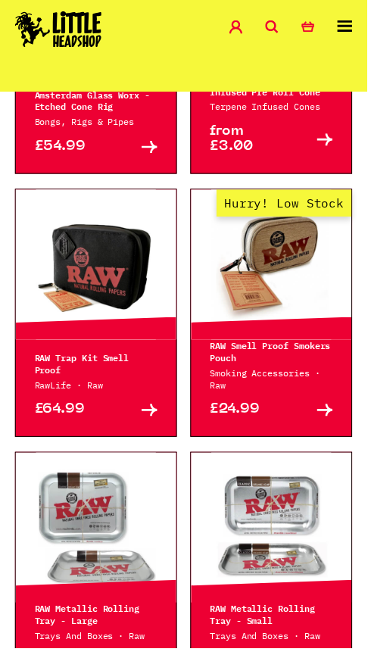
click at [226, 156] on p "from £3.00" at bounding box center [243, 141] width 62 height 30
click at [270, 98] on p "Terp City Terpene Infused Pre Roll Cone" at bounding box center [274, 86] width 124 height 24
click at [325, 147] on icon at bounding box center [328, 141] width 16 height 12
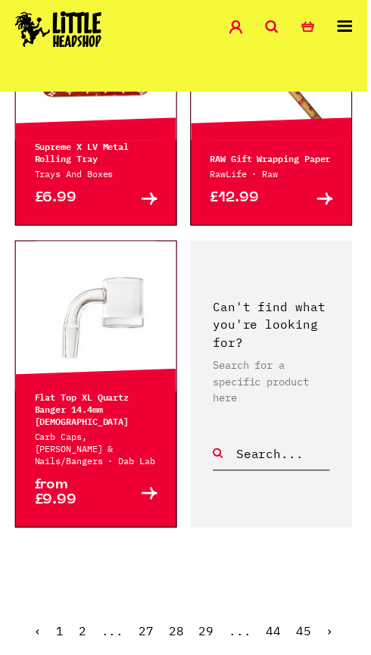
scroll to position [2949, 0]
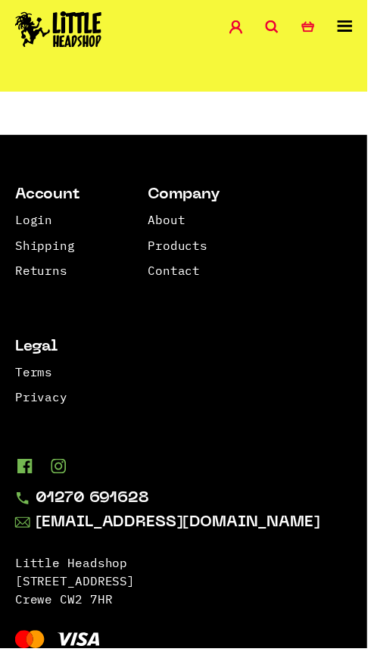
click at [206, 92] on link "29" at bounding box center [208, 84] width 15 height 15
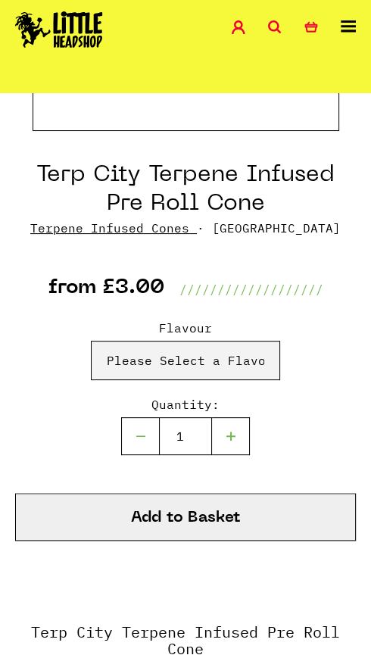
scroll to position [594, 0]
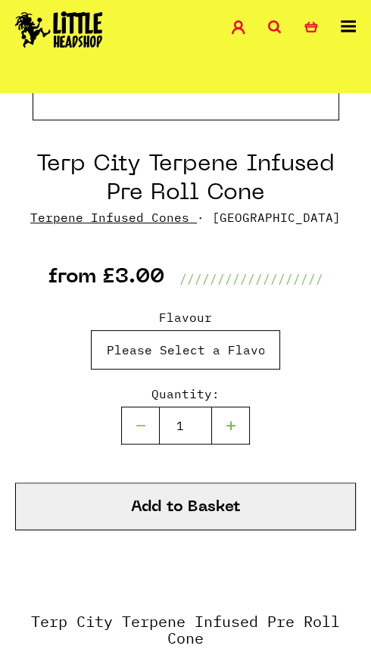
click at [113, 369] on select "Please Select a Flavour Fruity Pebbles - £3.00 Zkittlez - £3.00 Sunset Sherbet …" at bounding box center [185, 349] width 189 height 39
select select "747"
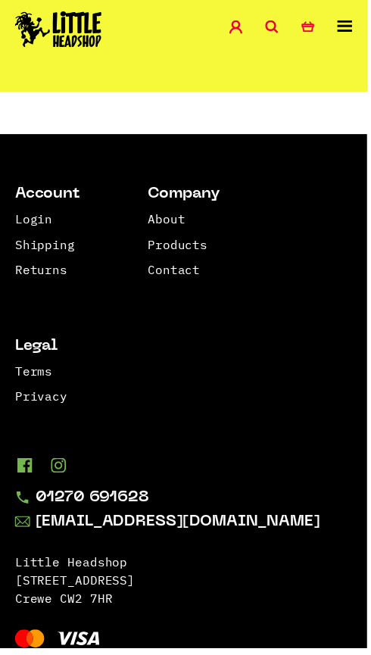
scroll to position [3649, 0]
click at [209, 92] on link "30" at bounding box center [208, 83] width 15 height 15
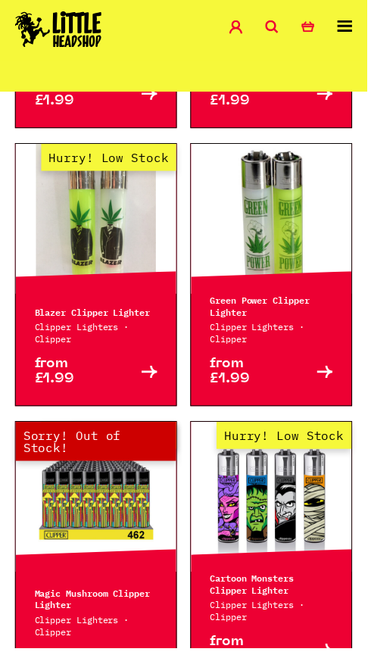
scroll to position [2354, 0]
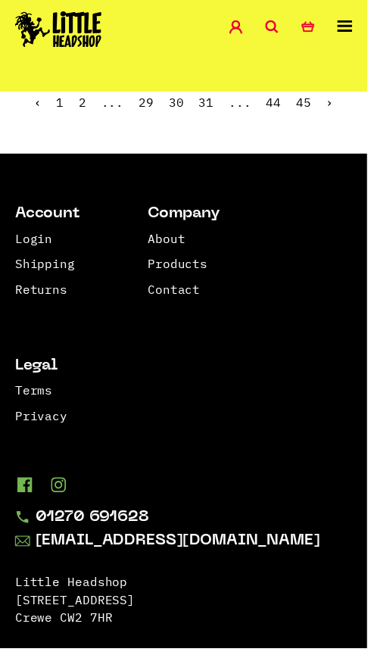
click at [204, 111] on link "31" at bounding box center [208, 103] width 15 height 15
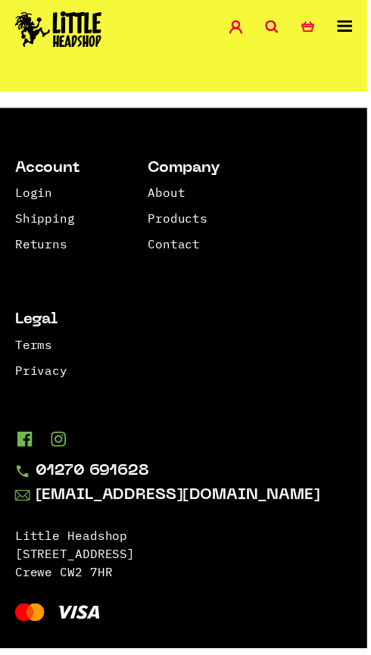
scroll to position [3637, 0]
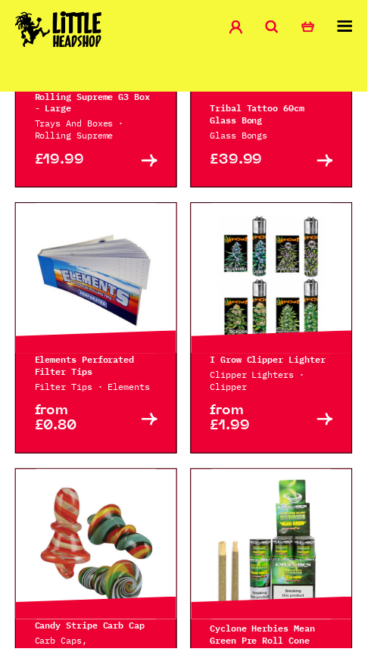
scroll to position [1732, 0]
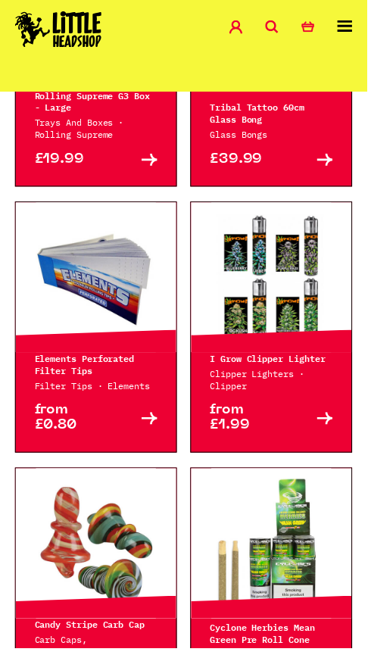
click at [350, 26] on icon at bounding box center [348, 26] width 15 height 12
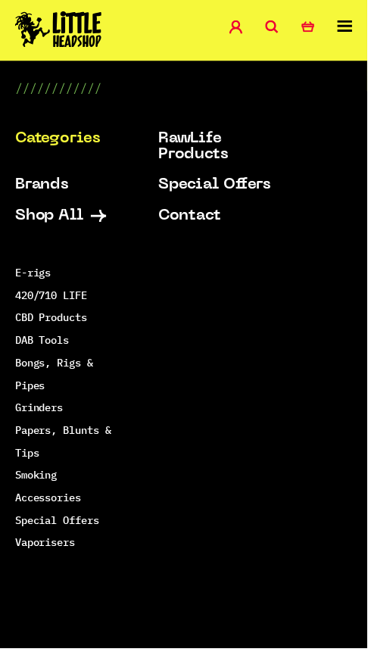
click at [72, 396] on link "Bongs, Rigs & Pipes" at bounding box center [54, 377] width 79 height 36
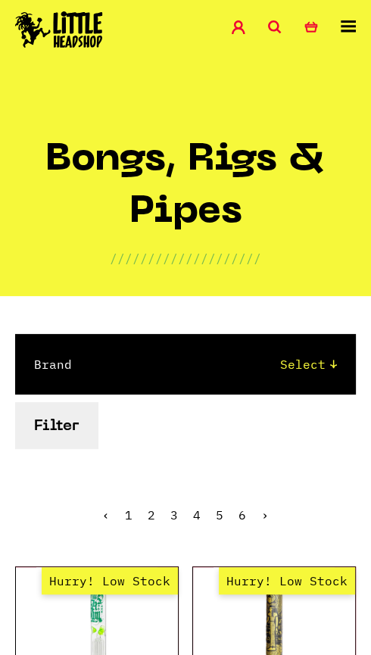
click at [344, 20] on icon at bounding box center [348, 26] width 15 height 12
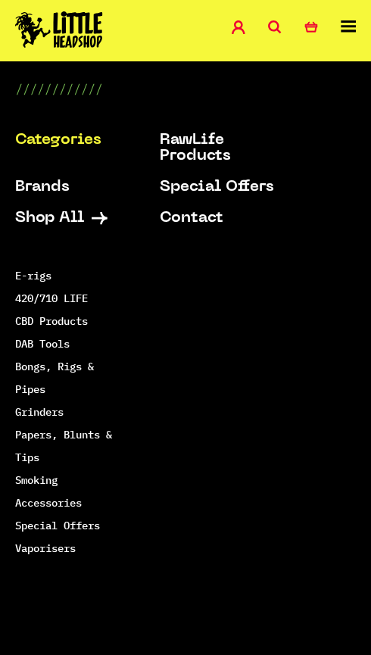
click at [70, 350] on link "DAB Tools" at bounding box center [42, 344] width 54 height 14
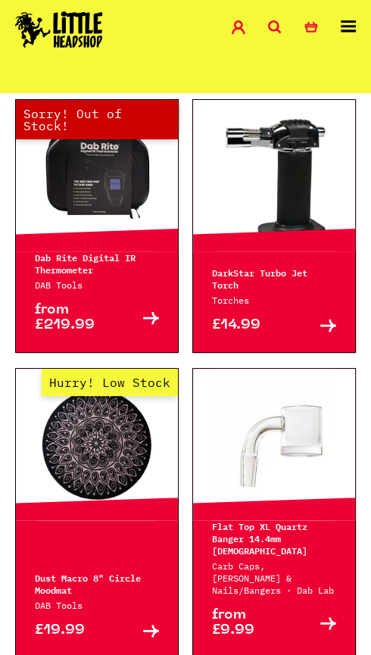
scroll to position [2674, 0]
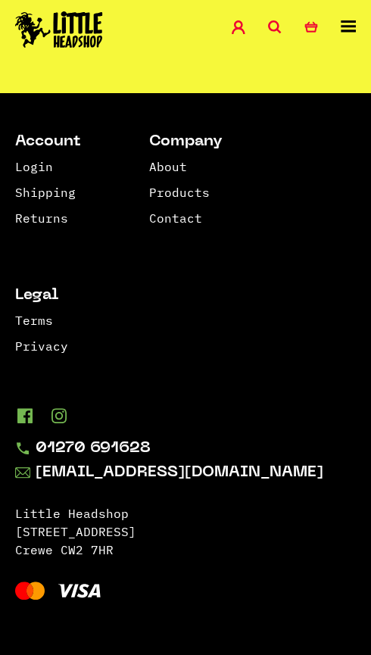
click at [177, 37] on link "2" at bounding box center [174, 29] width 8 height 15
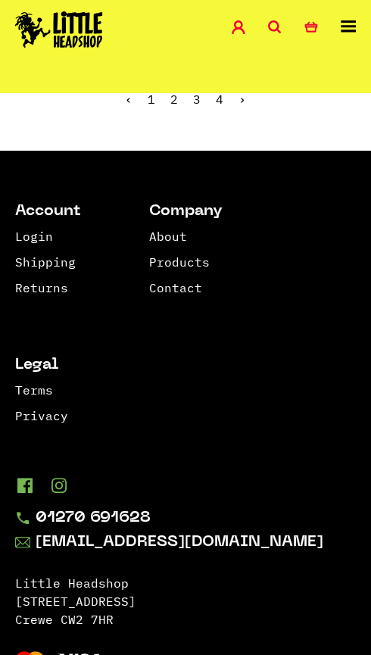
scroll to position [3393, 0]
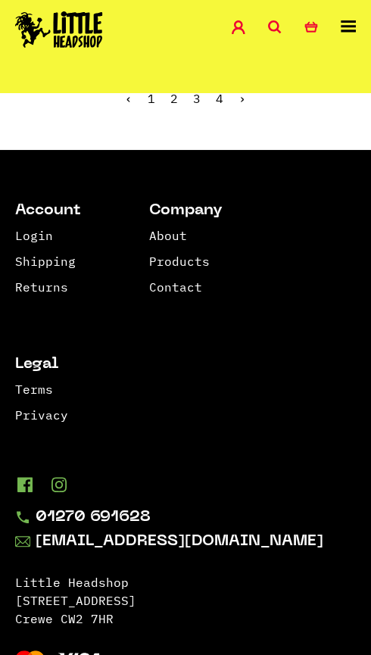
click at [170, 106] on span "2" at bounding box center [174, 98] width 8 height 15
click at [193, 106] on link "3" at bounding box center [197, 98] width 8 height 15
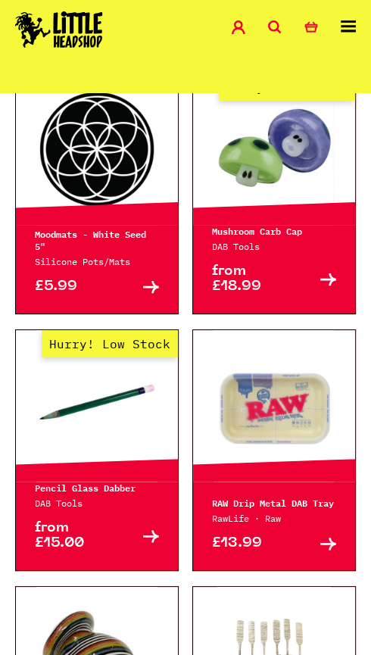
scroll to position [960, 0]
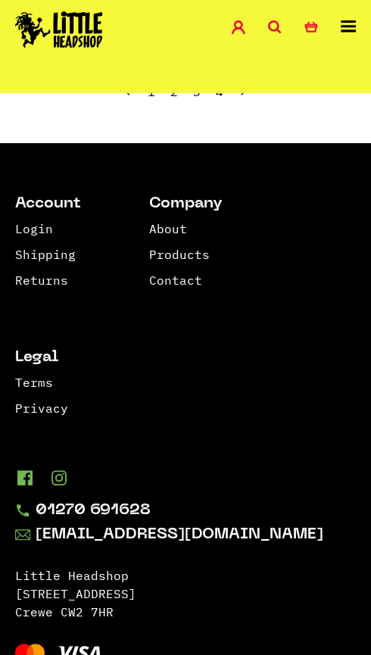
click at [223, 99] on link "4" at bounding box center [220, 91] width 8 height 15
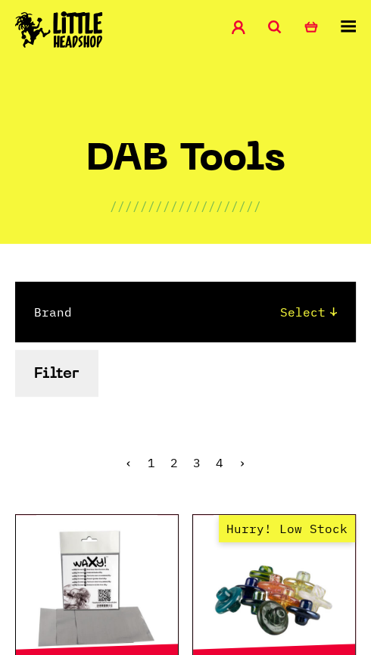
click at [347, 37] on link at bounding box center [348, 30] width 15 height 21
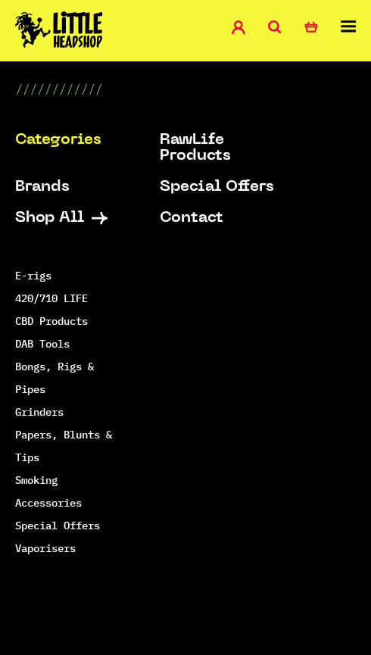
click at [88, 305] on link "420/710 LIFE" at bounding box center [51, 298] width 73 height 14
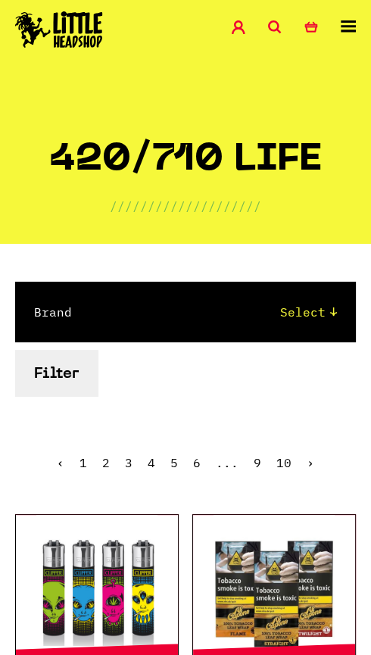
click at [278, 30] on icon at bounding box center [275, 27] width 14 height 14
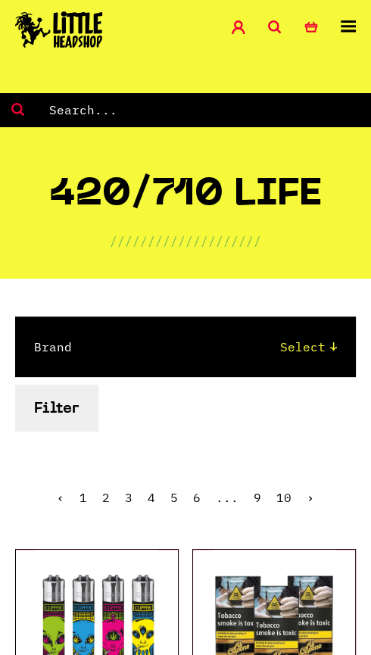
click at [253, 104] on input "text" at bounding box center [209, 110] width 324 height 20
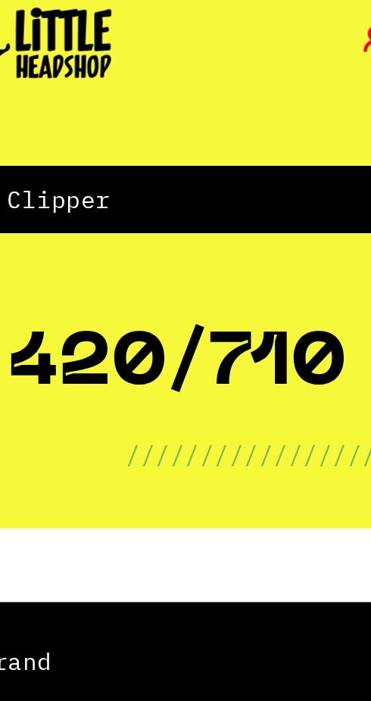
type input "Clipper"
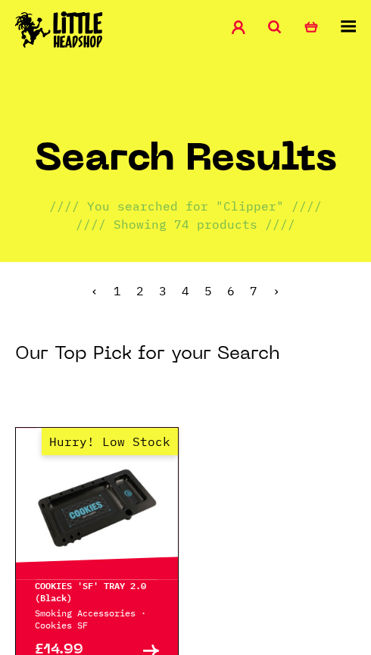
click at [114, 298] on span "1" at bounding box center [118, 290] width 8 height 15
click at [277, 30] on icon at bounding box center [275, 27] width 14 height 14
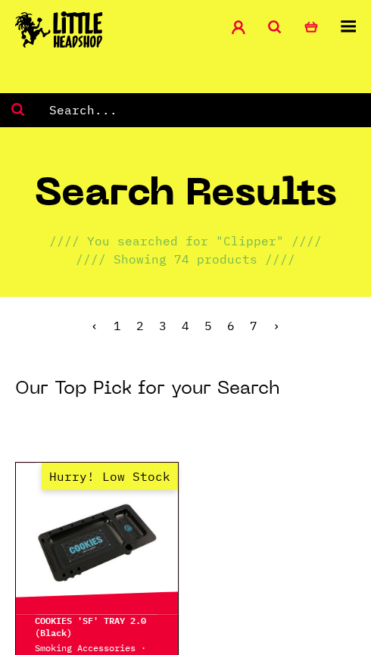
click at [279, 104] on input "text" at bounding box center [209, 110] width 324 height 20
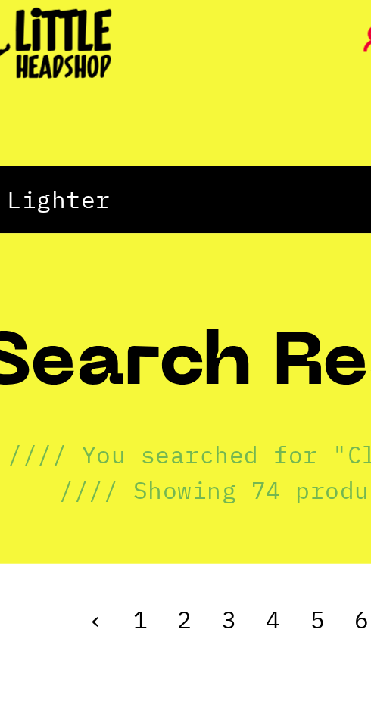
type input "Lighter"
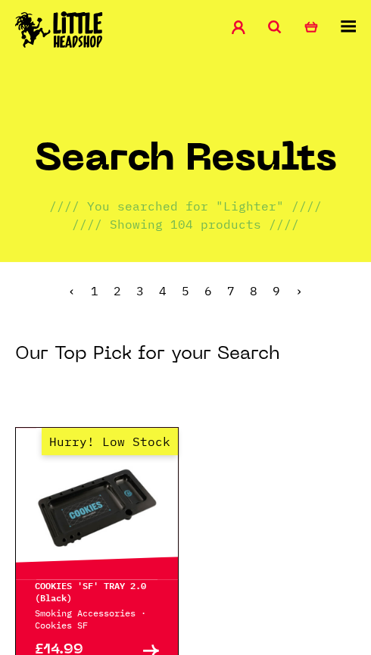
scroll to position [13, 0]
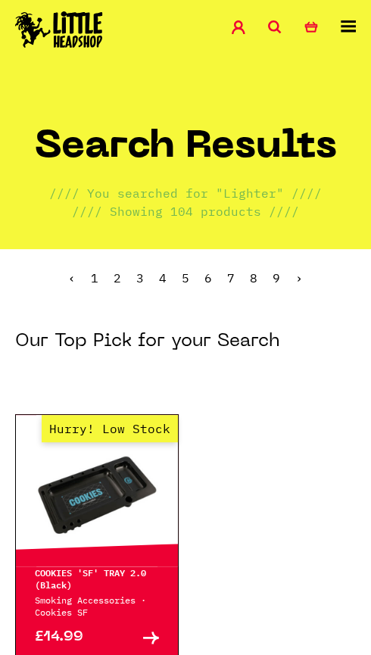
click at [91, 285] on span "1" at bounding box center [95, 277] width 8 height 15
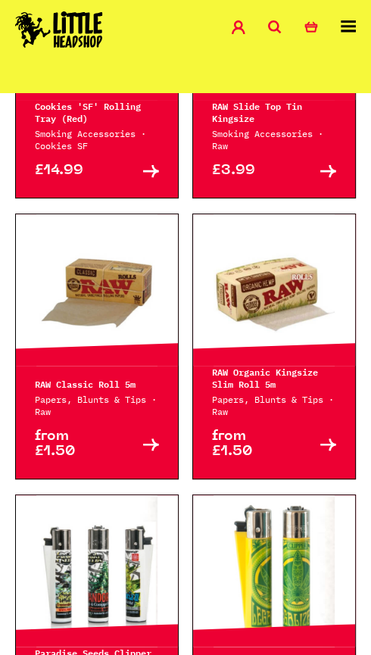
scroll to position [906, 0]
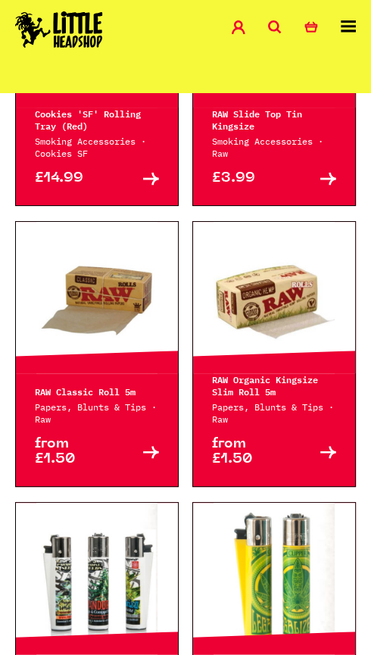
click at [351, 30] on icon at bounding box center [348, 26] width 15 height 12
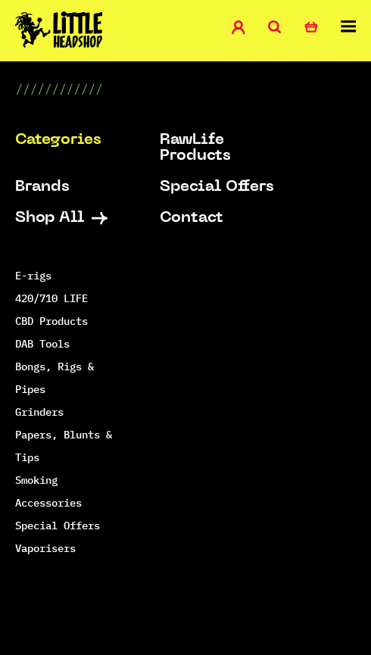
click at [82, 509] on link "Smoking Accessories" at bounding box center [48, 491] width 67 height 36
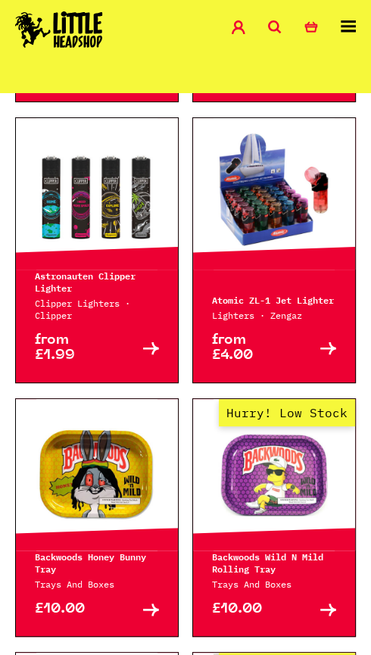
scroll to position [922, 0]
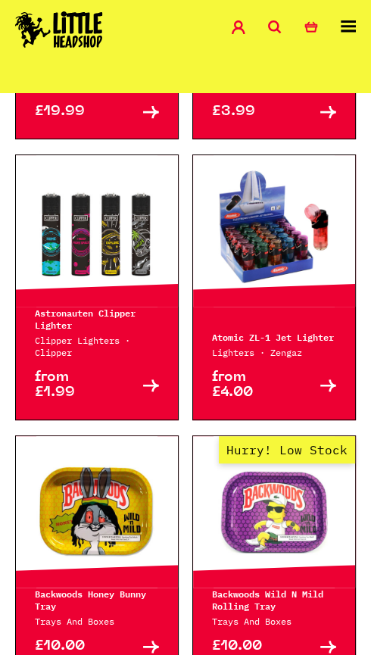
click at [267, 306] on div at bounding box center [274, 230] width 162 height 151
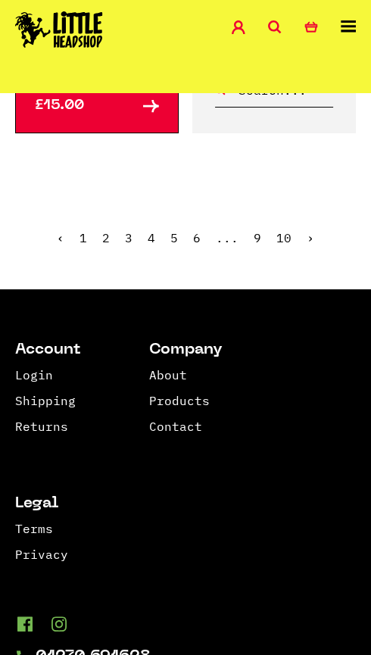
scroll to position [3322, 0]
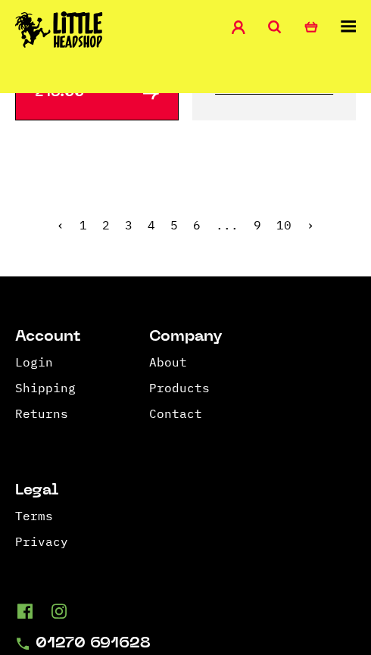
click at [102, 232] on link "2" at bounding box center [106, 224] width 8 height 15
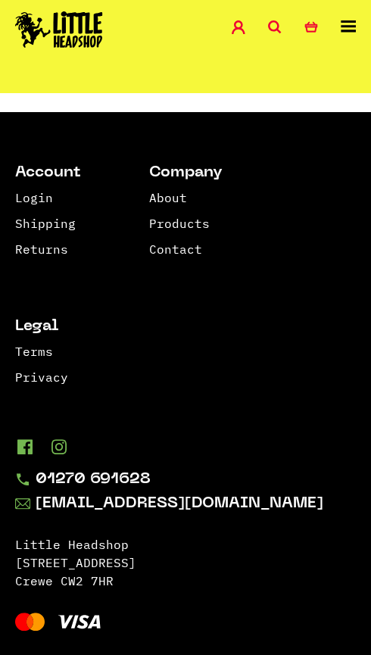
scroll to position [3569, 0]
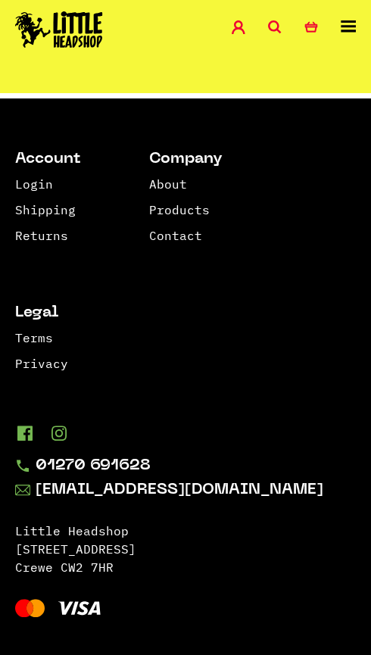
click at [125, 54] on link "3" at bounding box center [129, 46] width 8 height 15
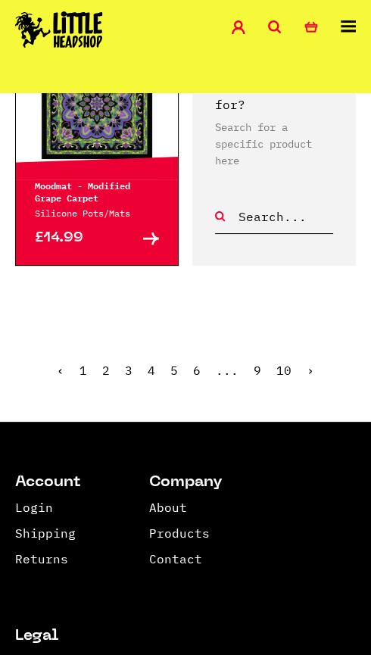
scroll to position [3202, 0]
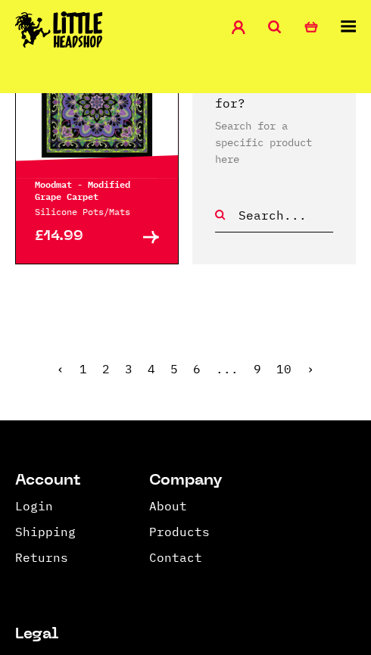
click at [351, 24] on icon at bounding box center [348, 26] width 15 height 12
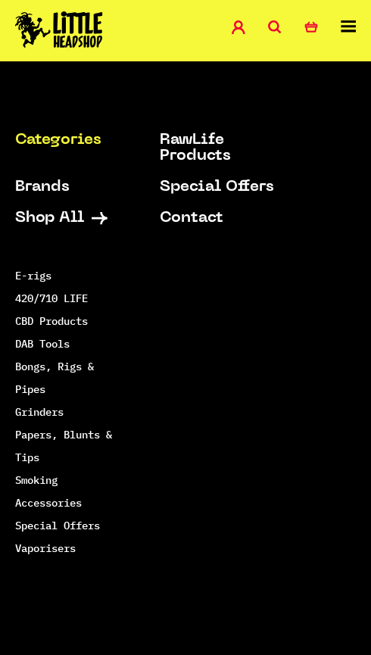
scroll to position [263, 0]
click at [65, 509] on link "Smoking Accessories" at bounding box center [48, 491] width 67 height 36
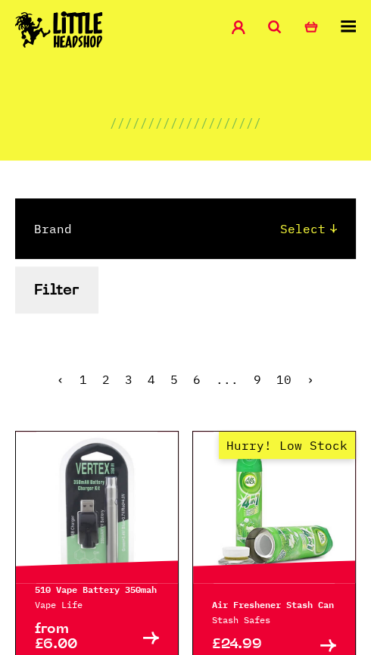
click at [291, 387] on link "10" at bounding box center [283, 379] width 15 height 15
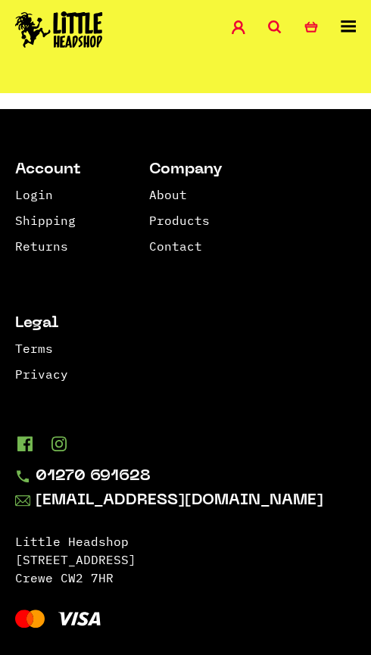
scroll to position [3281, 0]
click at [261, 65] on link "9" at bounding box center [257, 57] width 8 height 15
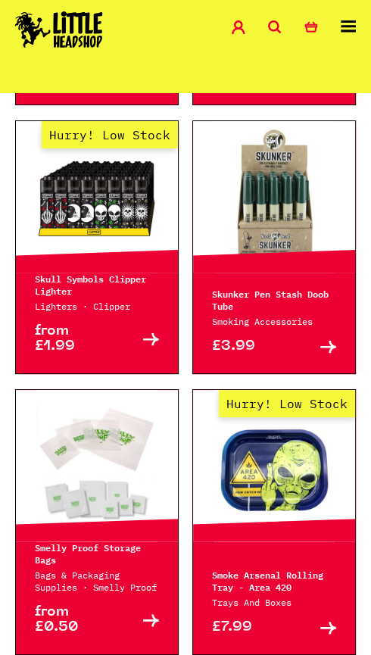
scroll to position [2110, 0]
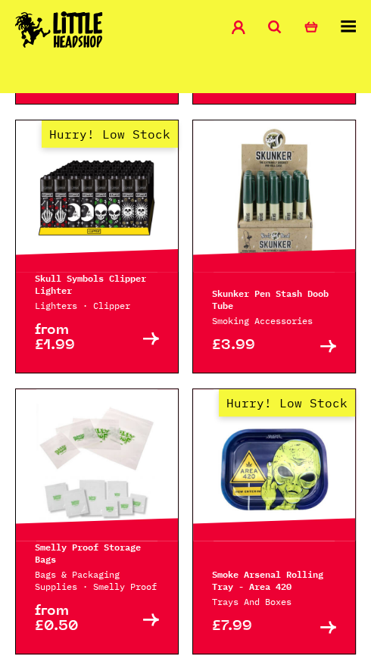
click at [270, 311] on p "Skunker Pen Stash Doob Tube" at bounding box center [274, 299] width 124 height 24
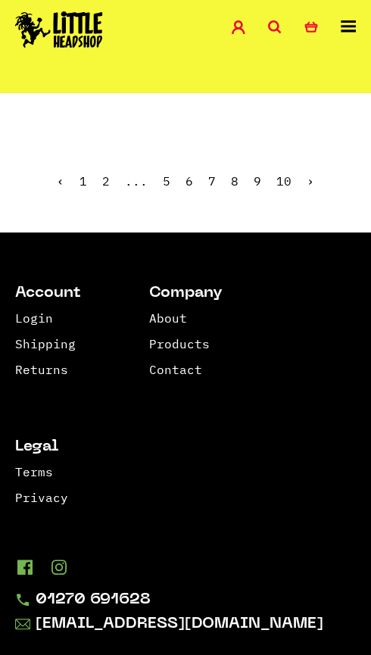
scroll to position [3448, 0]
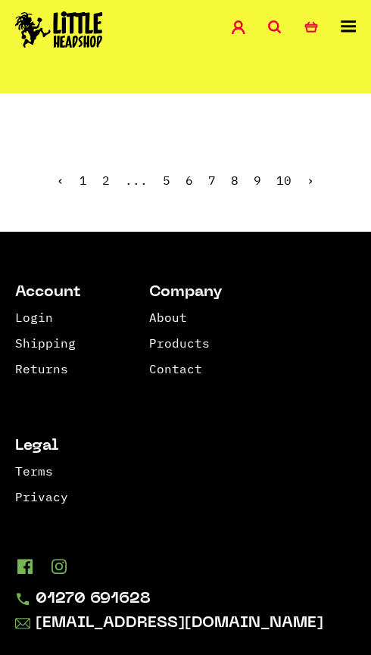
click at [238, 188] on link "8" at bounding box center [235, 180] width 8 height 15
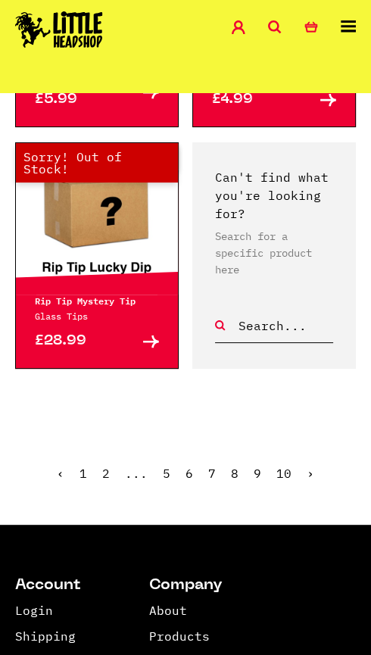
scroll to position [3044, 0]
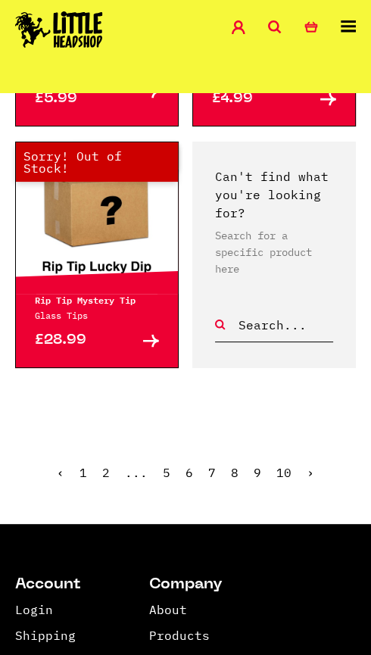
click at [131, 294] on div "Out of Stock Hurry! Low Stock Sorry! Out of Stock!" at bounding box center [97, 217] width 162 height 151
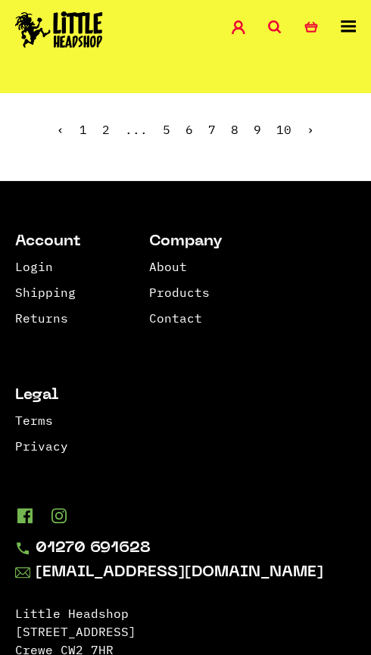
click at [193, 137] on link "6" at bounding box center [189, 129] width 8 height 15
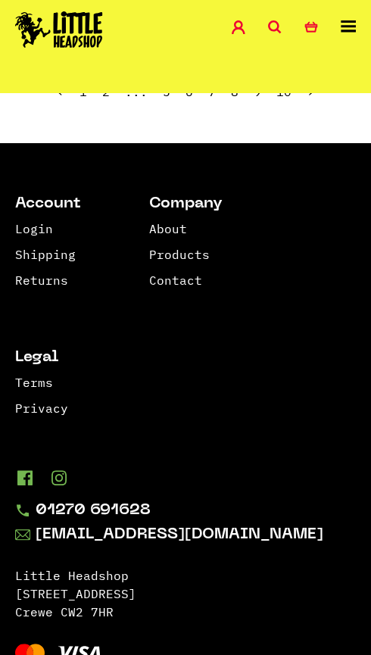
scroll to position [3433, 0]
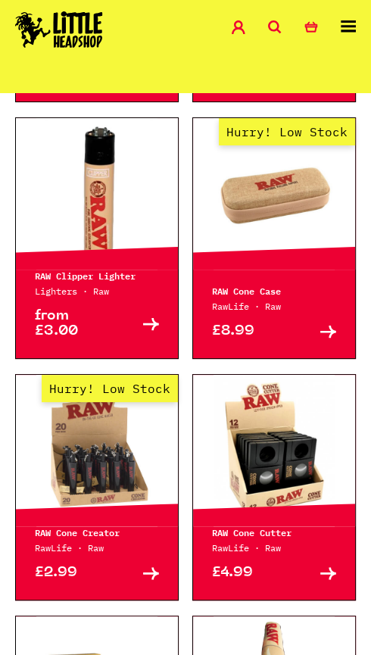
scroll to position [961, 0]
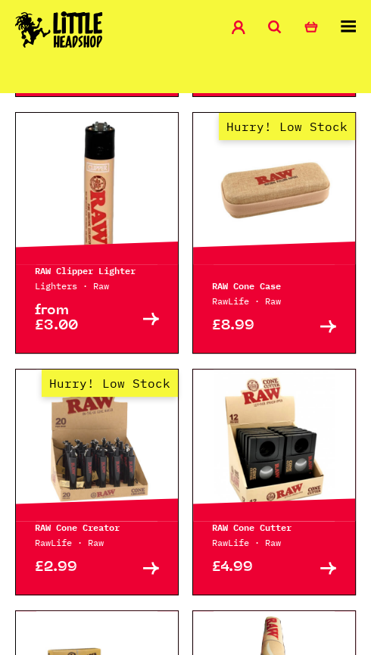
click at [261, 291] on p "RAW Cone Case" at bounding box center [274, 285] width 124 height 12
click at [270, 353] on div "Hurry! Low Stock RAW Cone Case RawLife · Raw £8.99 Buy" at bounding box center [273, 232] width 163 height 241
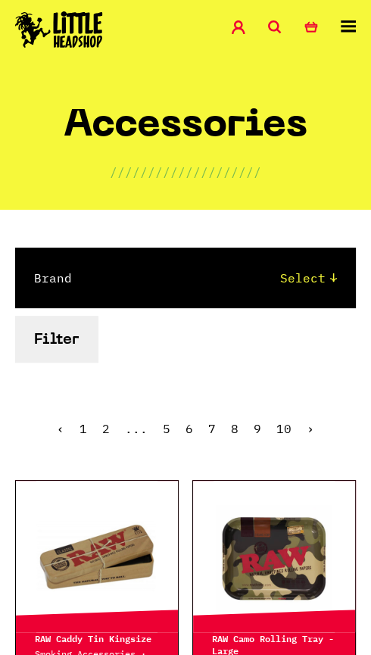
scroll to position [0, 0]
